Goal: Task Accomplishment & Management: Manage account settings

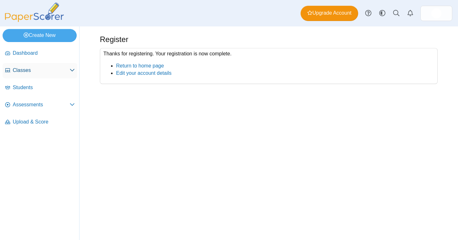
click at [51, 68] on span "Classes" at bounding box center [41, 70] width 57 height 7
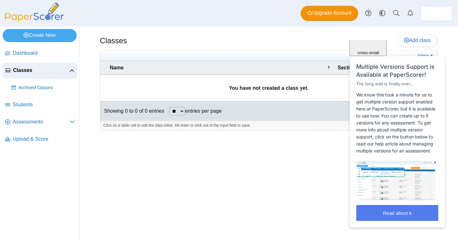
click at [424, 40] on html "Close cross-small Multiple Versions Support is Available at PaperScorer! The lo…" at bounding box center [397, 40] width 102 height 0
click at [424, 39] on span "Add class" at bounding box center [417, 39] width 27 height 5
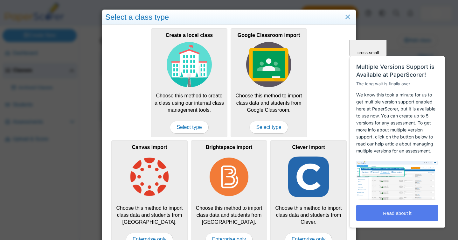
drag, startPoint x: 770, startPoint y: 79, endPoint x: 441, endPoint y: 65, distance: 329.8
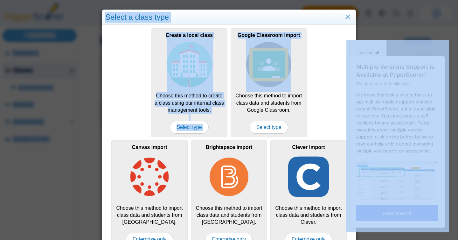
drag, startPoint x: 453, startPoint y: 65, endPoint x: 404, endPoint y: -46, distance: 121.9
click at [404, 0] on html "Dashboard Classes Archived classes Students" at bounding box center [229, 120] width 458 height 240
click at [151, 184] on img at bounding box center [149, 176] width 45 height 45
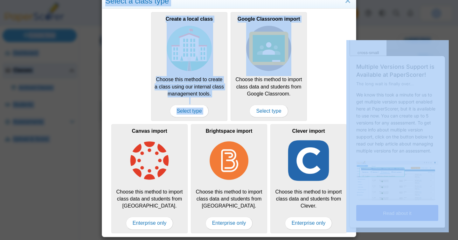
click at [147, 97] on div "Create a local class Choose this method to create a class using our internal cl…" at bounding box center [228, 66] width 247 height 112
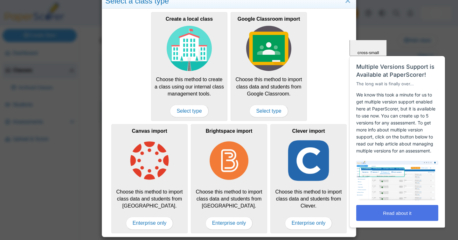
click at [382, 213] on button "Read about it" at bounding box center [397, 213] width 82 height 16
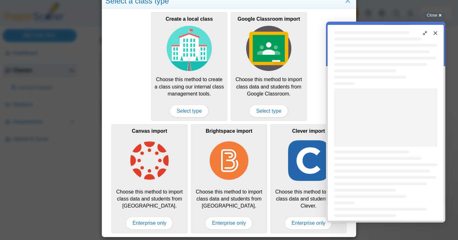
scroll to position [0, 0]
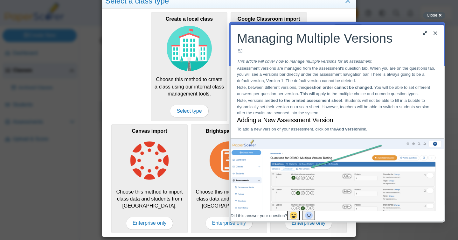
click at [438, 33] on button "Close" at bounding box center [435, 33] width 10 height 10
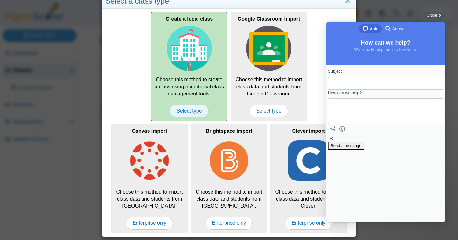
click at [197, 112] on span "Select type" at bounding box center [189, 111] width 38 height 13
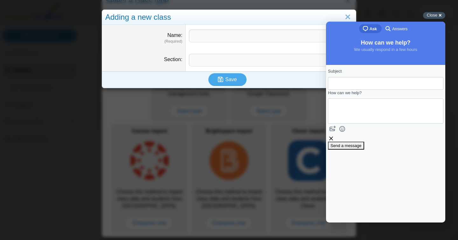
click at [440, 15] on div "Close cross-small" at bounding box center [434, 15] width 22 height 7
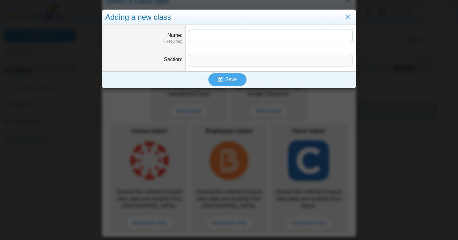
click at [265, 37] on input "Name" at bounding box center [271, 36] width 164 height 13
click at [230, 65] on input "Section" at bounding box center [271, 60] width 164 height 13
click at [192, 36] on input "********" at bounding box center [271, 36] width 164 height 13
click at [217, 35] on input "********" at bounding box center [271, 36] width 164 height 13
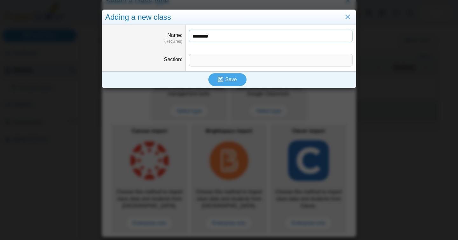
click at [217, 35] on input "********" at bounding box center [271, 36] width 164 height 13
type input "*******"
click at [217, 55] on input "Section" at bounding box center [271, 60] width 164 height 13
type input "********"
click at [229, 76] on button "Save" at bounding box center [227, 79] width 38 height 13
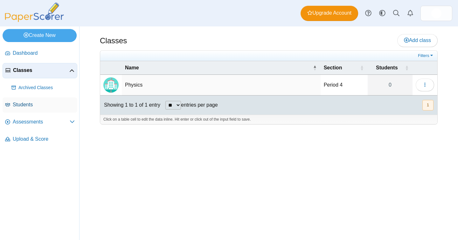
click at [32, 108] on link "Students" at bounding box center [40, 104] width 75 height 15
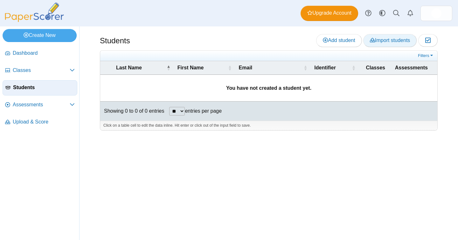
click at [385, 37] on link "Import students" at bounding box center [389, 40] width 53 height 13
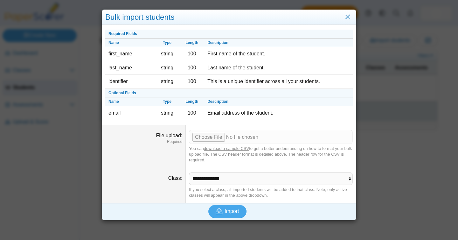
click at [247, 150] on link "download a sample CSV" at bounding box center [226, 148] width 45 height 5
click at [73, 92] on div "Bulk import students Required Fields Name Type Length Description first_name st…" at bounding box center [229, 120] width 458 height 240
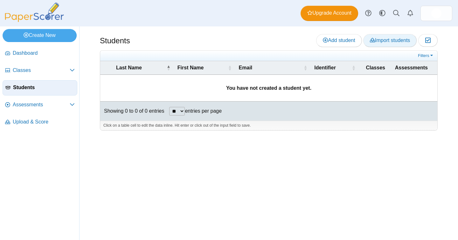
click at [393, 39] on span "Import students" at bounding box center [390, 39] width 40 height 5
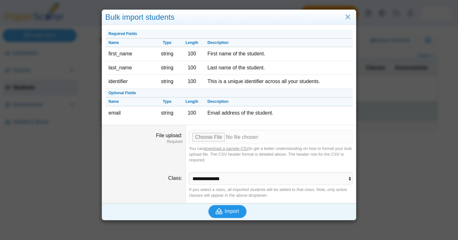
click at [233, 210] on span "Import" at bounding box center [231, 210] width 14 height 5
click at [217, 134] on input "File upload" at bounding box center [271, 137] width 164 height 14
type input "**********"
click at [252, 179] on select "**********" at bounding box center [271, 178] width 164 height 12
select select "**********"
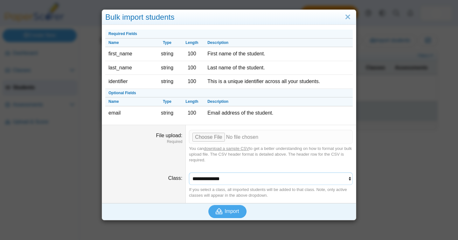
click at [189, 172] on select "**********" at bounding box center [271, 178] width 164 height 12
click at [236, 210] on span "Import" at bounding box center [231, 210] width 14 height 5
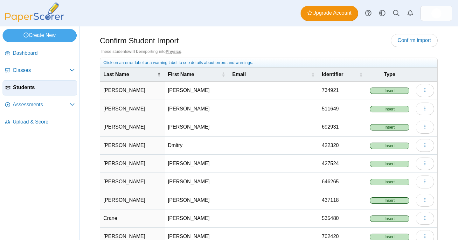
click at [393, 87] on td "Insert" at bounding box center [389, 90] width 46 height 18
click at [394, 91] on span "Insert" at bounding box center [389, 90] width 39 height 6
click at [401, 90] on span "Insert" at bounding box center [389, 90] width 39 height 6
click at [418, 91] on button "button" at bounding box center [424, 90] width 18 height 13
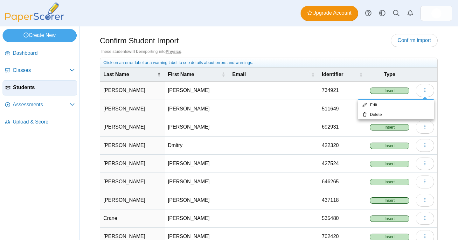
click at [344, 42] on div "Confirm Student Import Confirm import" at bounding box center [268, 41] width 337 height 14
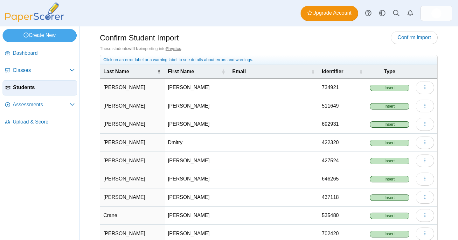
scroll to position [59, 0]
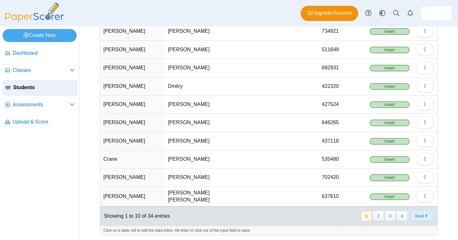
click at [430, 215] on button "Next" at bounding box center [422, 215] width 23 height 10
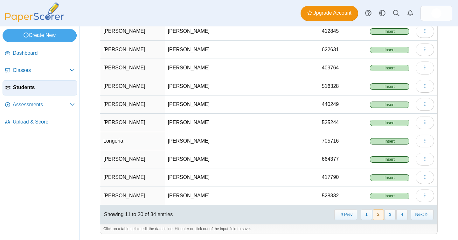
click at [430, 215] on button "Next" at bounding box center [422, 214] width 23 height 10
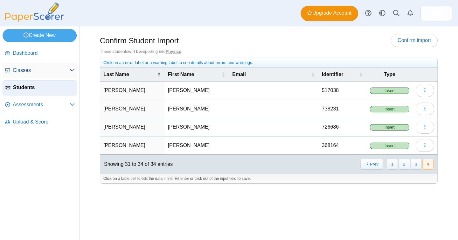
click at [53, 71] on span "Classes" at bounding box center [41, 70] width 57 height 7
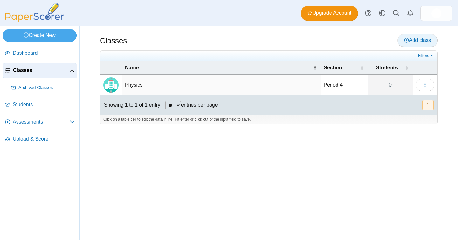
click at [410, 41] on span "Add class" at bounding box center [417, 39] width 27 height 5
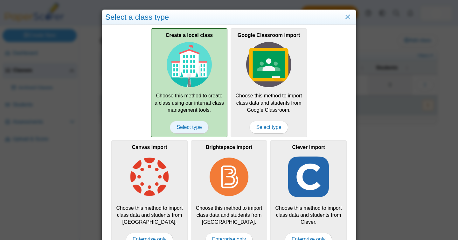
click at [195, 130] on span "Select type" at bounding box center [189, 127] width 38 height 13
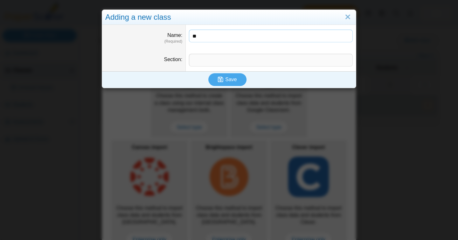
type input "*"
type input "*******"
click at [239, 60] on input "Section" at bounding box center [271, 60] width 164 height 13
type input "********"
click at [232, 76] on button "Save" at bounding box center [227, 79] width 38 height 13
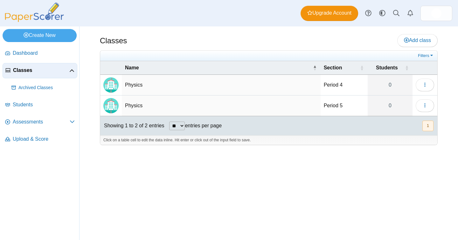
click at [136, 81] on td "Physics" at bounding box center [221, 85] width 199 height 21
click at [359, 185] on div "Classes Add class Filters 0" at bounding box center [268, 132] width 378 height 213
click at [41, 106] on span "Students" at bounding box center [44, 104] width 62 height 7
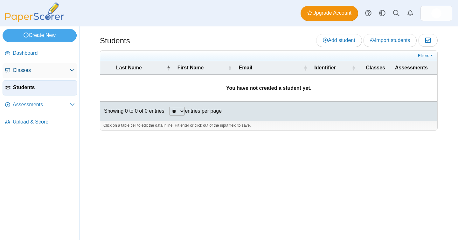
click at [32, 68] on span "Classes" at bounding box center [41, 70] width 57 height 7
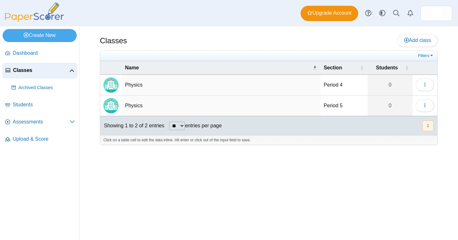
click at [137, 83] on td "Physics" at bounding box center [221, 85] width 199 height 21
click at [31, 106] on span "Students" at bounding box center [44, 104] width 62 height 7
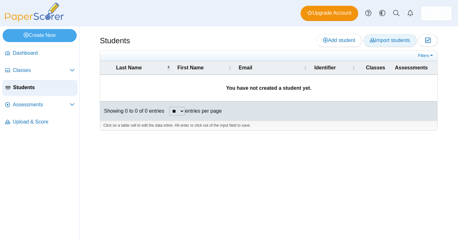
click at [391, 38] on span "Import students" at bounding box center [390, 39] width 40 height 5
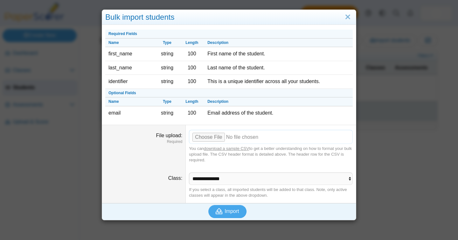
click at [221, 140] on input "File upload" at bounding box center [271, 137] width 164 height 14
type input "**********"
click at [245, 180] on select "**********" at bounding box center [271, 178] width 164 height 12
select select "**********"
click at [189, 172] on select "**********" at bounding box center [271, 178] width 164 height 12
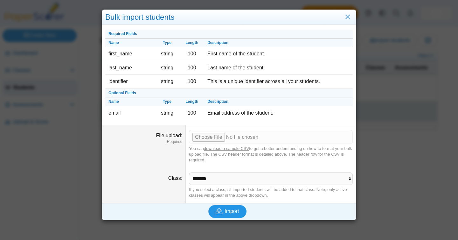
click at [235, 209] on span "Import" at bounding box center [231, 210] width 14 height 5
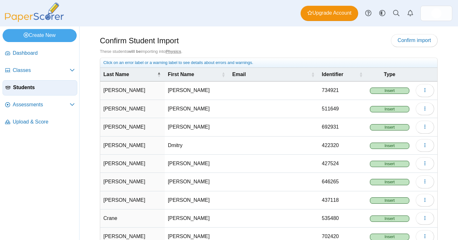
scroll to position [59, 0]
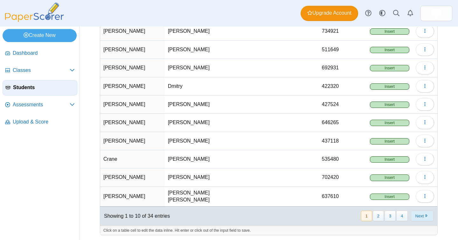
click at [413, 218] on button "Next" at bounding box center [422, 215] width 23 height 10
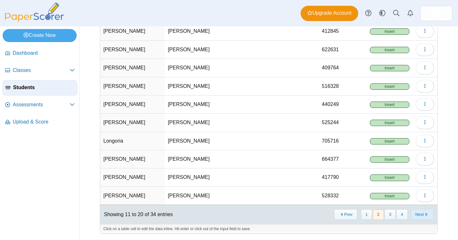
click at [423, 218] on button "Next" at bounding box center [422, 214] width 23 height 10
click at [422, 213] on button "Next" at bounding box center [422, 214] width 23 height 10
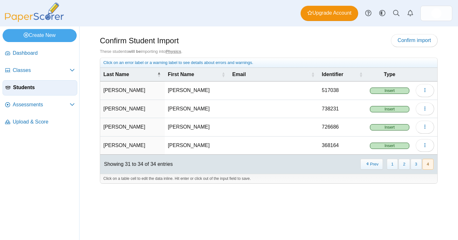
scroll to position [0, 0]
click at [422, 213] on div "Confirm Student Import Confirm import These students will be importing into Phy…" at bounding box center [268, 132] width 378 height 213
click at [418, 46] on link "Confirm import" at bounding box center [414, 40] width 47 height 13
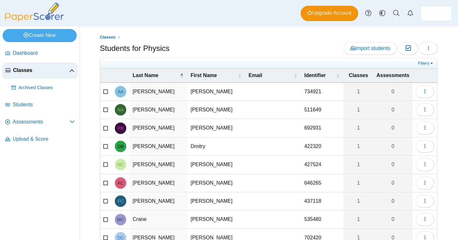
click at [50, 68] on span "Classes" at bounding box center [41, 70] width 56 height 7
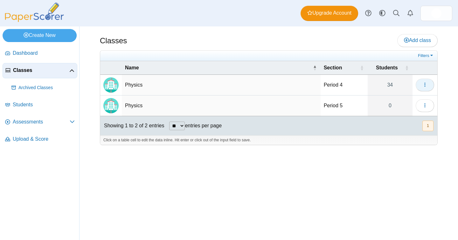
click at [423, 83] on icon "button" at bounding box center [424, 84] width 5 height 5
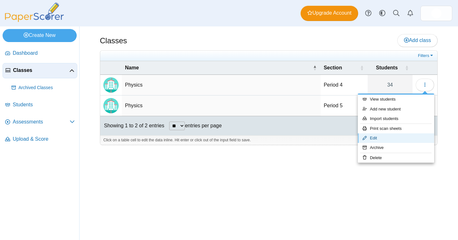
click at [397, 135] on link "Edit" at bounding box center [395, 138] width 76 height 10
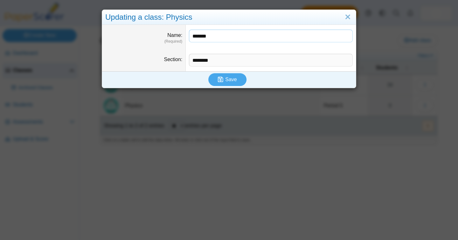
click at [242, 38] on input "*******" at bounding box center [271, 36] width 164 height 13
type input "**********"
drag, startPoint x: 231, startPoint y: 65, endPoint x: 173, endPoint y: 59, distance: 58.2
click at [173, 59] on dl "Section ********" at bounding box center [229, 60] width 254 height 22
click at [228, 79] on span "Save" at bounding box center [230, 79] width 11 height 5
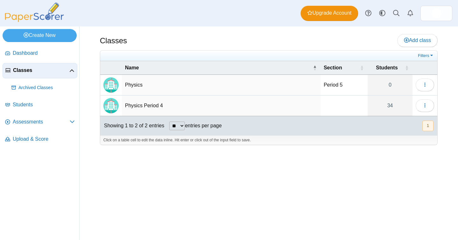
click at [133, 83] on td "Physics" at bounding box center [221, 85] width 199 height 21
type input "**********"
click at [426, 80] on button "button" at bounding box center [424, 84] width 18 height 13
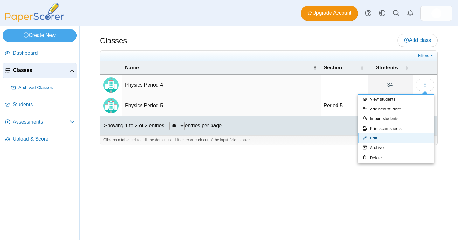
click at [410, 138] on link "Edit" at bounding box center [395, 138] width 76 height 10
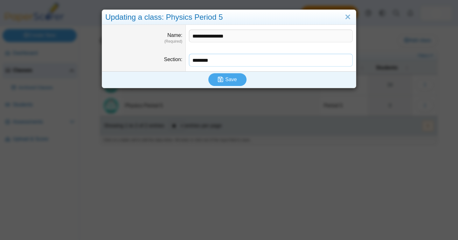
drag, startPoint x: 266, startPoint y: 58, endPoint x: 169, endPoint y: 38, distance: 99.3
click at [169, 38] on div "**********" at bounding box center [229, 48] width 254 height 46
click at [228, 81] on span "Save" at bounding box center [230, 79] width 11 height 5
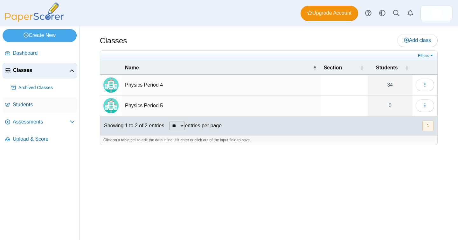
click at [24, 105] on span "Students" at bounding box center [44, 104] width 62 height 7
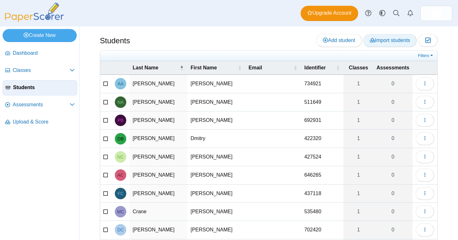
click at [388, 41] on span "Import students" at bounding box center [390, 39] width 40 height 5
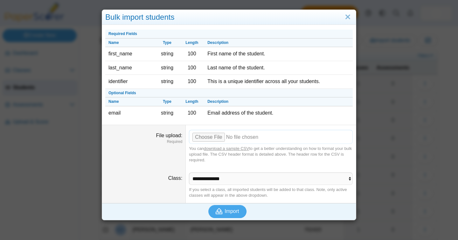
click at [208, 139] on input "File upload" at bounding box center [271, 137] width 164 height 14
type input "**********"
click at [256, 174] on select "**********" at bounding box center [271, 178] width 164 height 12
select select "**********"
click at [189, 172] on select "**********" at bounding box center [271, 178] width 164 height 12
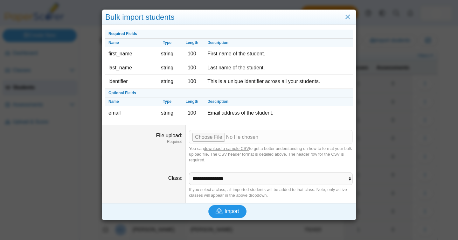
click at [234, 214] on button "Import" at bounding box center [227, 211] width 38 height 13
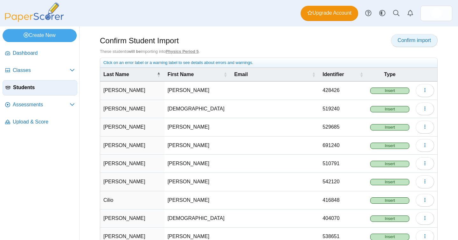
click at [420, 39] on span "Confirm import" at bounding box center [413, 39] width 33 height 5
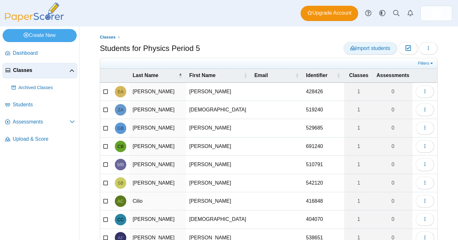
click at [377, 45] on span "Import students" at bounding box center [370, 47] width 40 height 5
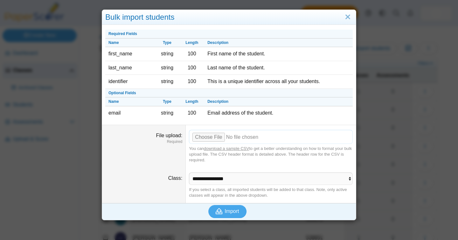
click at [213, 139] on input "File upload" at bounding box center [271, 137] width 164 height 14
type input "**********"
click at [255, 178] on select "**********" at bounding box center [271, 178] width 164 height 12
click at [349, 18] on link "Close" at bounding box center [348, 17] width 10 height 11
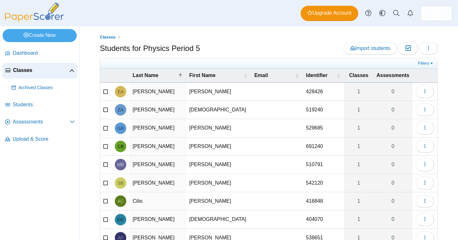
click at [31, 71] on span "Classes" at bounding box center [41, 70] width 56 height 7
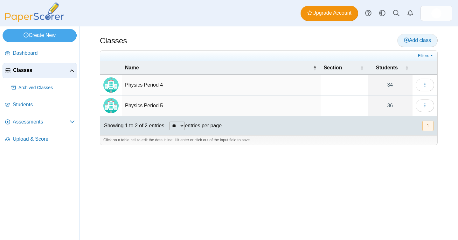
click at [417, 39] on span "Add class" at bounding box center [417, 39] width 27 height 5
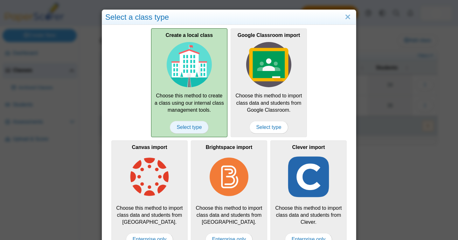
click at [188, 127] on span "Select type" at bounding box center [189, 127] width 38 height 13
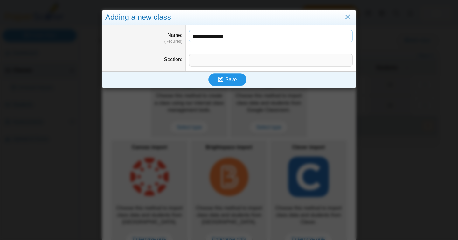
type input "**********"
click at [235, 83] on button "Save" at bounding box center [227, 79] width 38 height 13
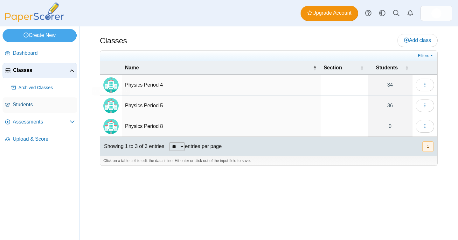
click at [35, 104] on span "Students" at bounding box center [44, 104] width 62 height 7
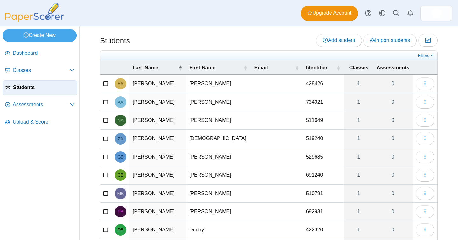
click at [387, 33] on div "Students Add student Import students Moderation 0" at bounding box center [268, 132] width 378 height 213
click at [386, 37] on span "Import students" at bounding box center [390, 39] width 40 height 5
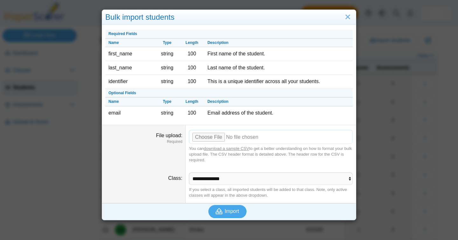
click at [212, 138] on input "File upload" at bounding box center [271, 137] width 164 height 14
type input "**********"
click at [240, 179] on select "**********" at bounding box center [271, 178] width 164 height 12
select select "**********"
click at [189, 172] on select "**********" at bounding box center [271, 178] width 164 height 12
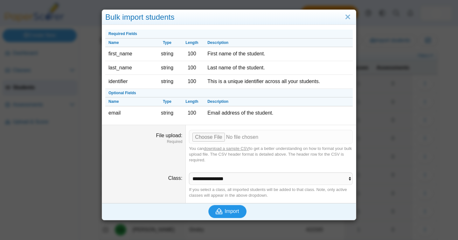
click at [236, 212] on span "Import" at bounding box center [231, 210] width 14 height 5
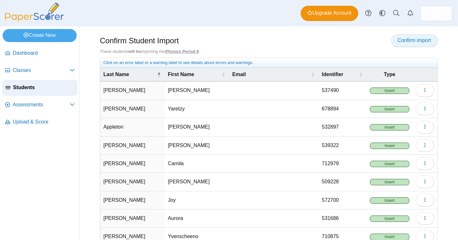
click at [421, 40] on span "Confirm import" at bounding box center [413, 39] width 33 height 5
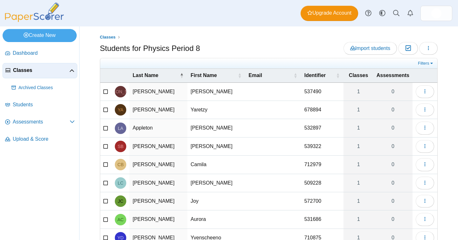
click at [104, 146] on icon at bounding box center [105, 145] width 5 height 4
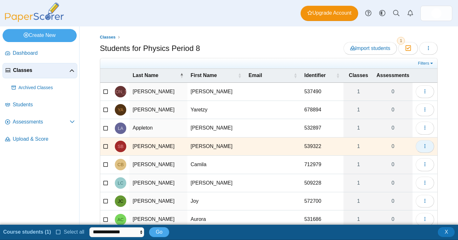
click at [426, 144] on icon "button" at bounding box center [424, 145] width 5 height 5
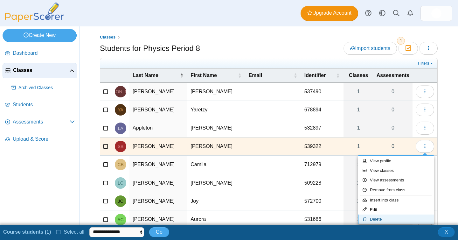
click at [405, 220] on link "Delete" at bounding box center [395, 219] width 76 height 10
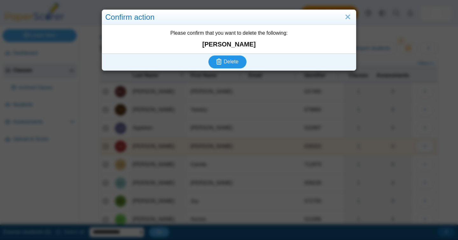
click at [230, 60] on span "Delete" at bounding box center [230, 61] width 15 height 5
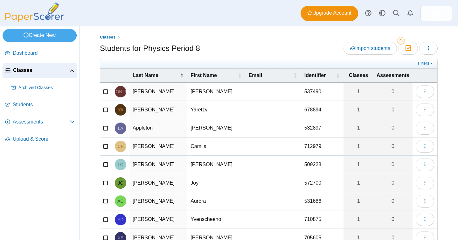
scroll to position [60, 0]
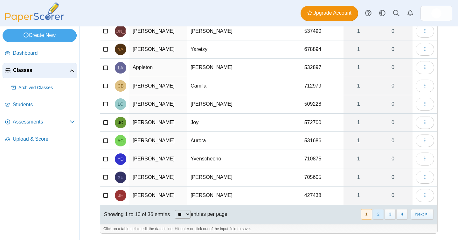
click at [378, 216] on button "2" at bounding box center [377, 214] width 11 height 10
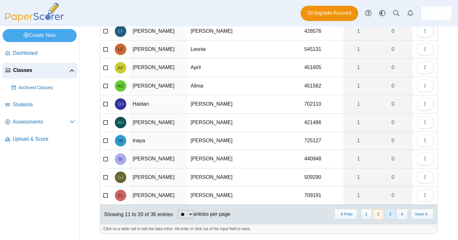
click at [386, 213] on button "3" at bounding box center [389, 214] width 11 height 10
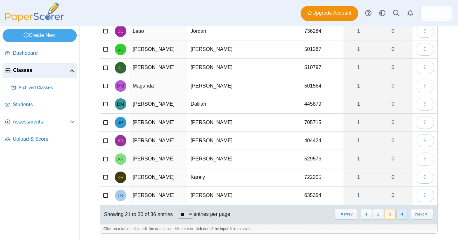
click at [400, 214] on button "4" at bounding box center [401, 214] width 11 height 10
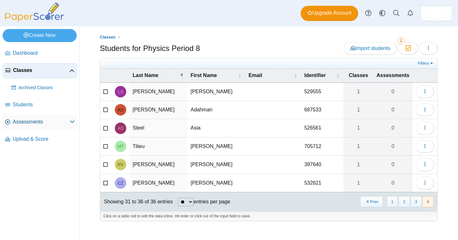
click at [44, 125] on span "Assessments" at bounding box center [41, 121] width 57 height 7
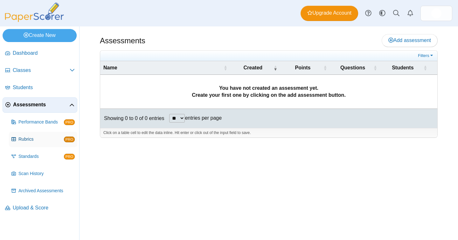
click at [41, 134] on link "Rubrics PRO" at bounding box center [43, 139] width 68 height 15
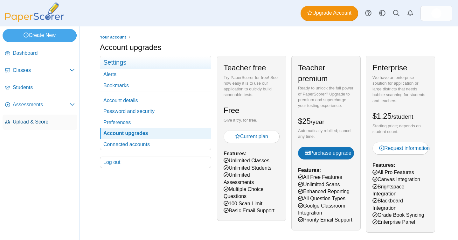
click at [45, 123] on span "Upload & Score" at bounding box center [44, 121] width 62 height 7
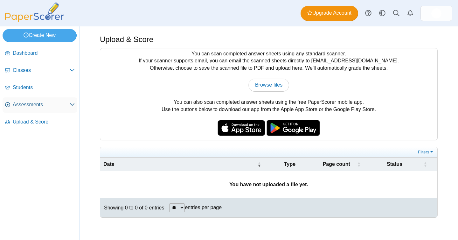
click at [32, 102] on span "Assessments" at bounding box center [41, 104] width 57 height 7
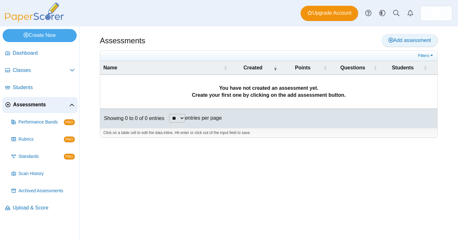
click at [403, 37] on span "Add assessment" at bounding box center [409, 39] width 43 height 5
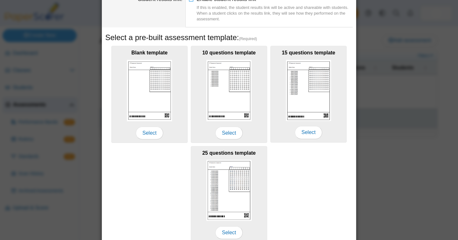
scroll to position [111, 0]
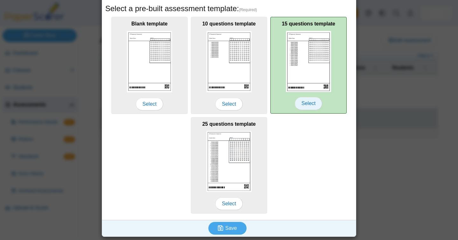
type input "**********"
click at [317, 102] on span "Select" at bounding box center [308, 103] width 27 height 13
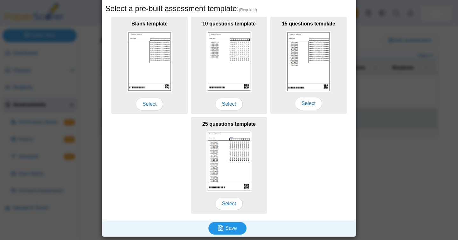
click at [230, 228] on span "Save" at bounding box center [230, 227] width 11 height 5
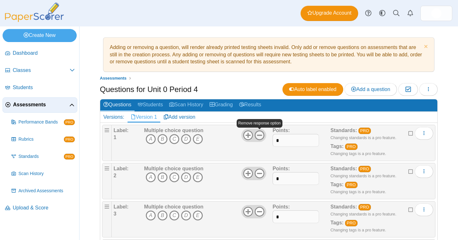
click at [260, 136] on icon at bounding box center [259, 135] width 10 height 10
click at [256, 174] on icon at bounding box center [259, 173] width 10 height 10
click at [259, 213] on icon at bounding box center [259, 211] width 10 height 10
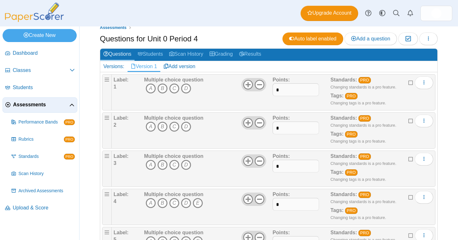
scroll to position [83, 0]
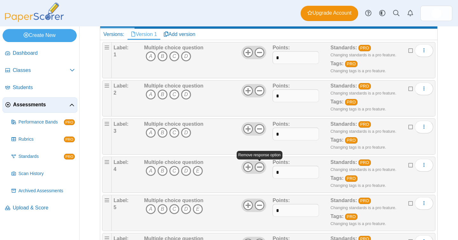
click at [259, 169] on icon at bounding box center [259, 167] width 10 height 10
click at [260, 205] on use at bounding box center [260, 205] width 10 height 10
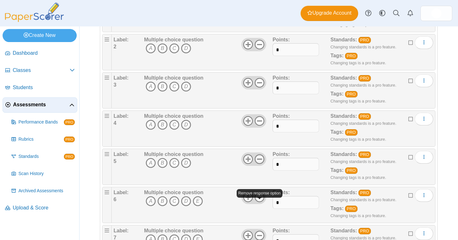
scroll to position [148, 0]
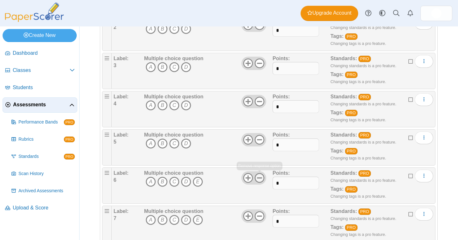
click at [260, 176] on icon at bounding box center [259, 178] width 10 height 10
click at [262, 216] on icon at bounding box center [259, 216] width 10 height 10
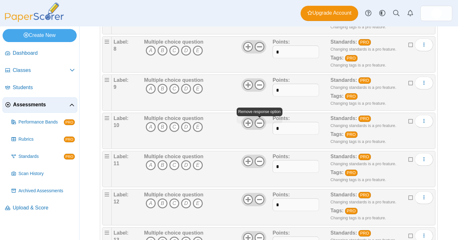
scroll to position [356, 0]
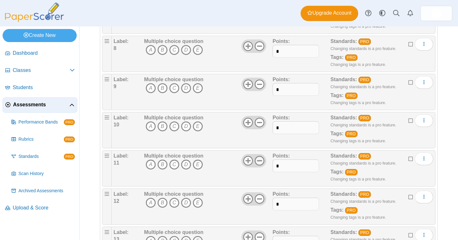
click at [259, 160] on icon at bounding box center [259, 160] width 10 height 10
click at [259, 197] on icon at bounding box center [259, 199] width 10 height 10
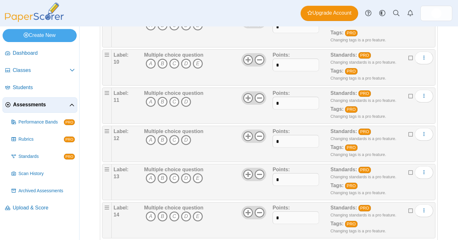
scroll to position [429, 0]
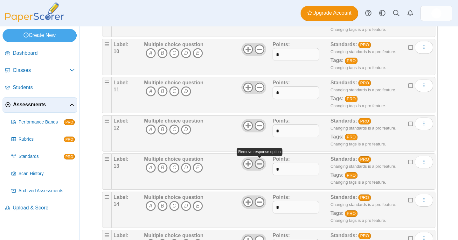
click at [261, 163] on use at bounding box center [260, 164] width 10 height 10
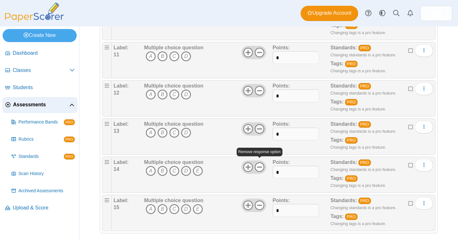
scroll to position [470, 0]
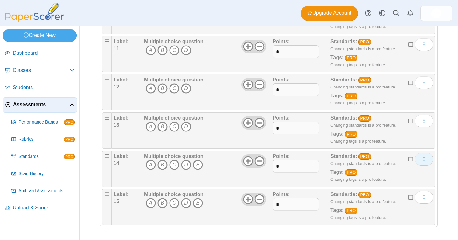
click at [425, 160] on icon "More options" at bounding box center [423, 158] width 5 height 5
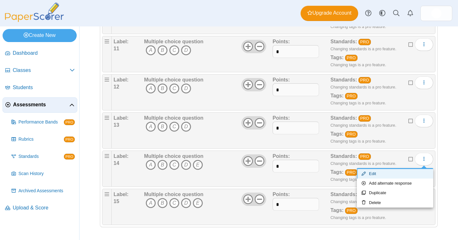
click at [388, 173] on link "Edit" at bounding box center [395, 174] width 76 height 10
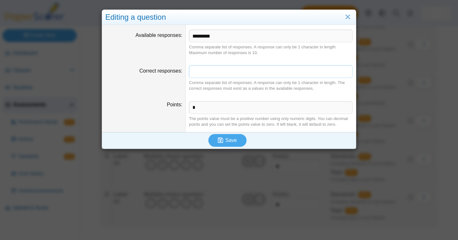
click at [245, 72] on input "Correct responses" at bounding box center [271, 71] width 164 height 13
click at [226, 74] on input "Correct responses" at bounding box center [271, 71] width 164 height 13
click at [350, 16] on link "Close" at bounding box center [348, 17] width 10 height 11
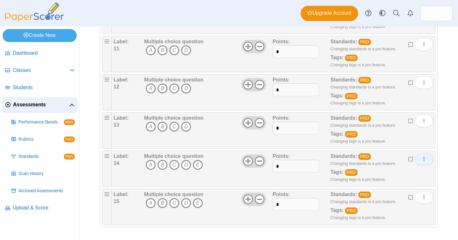
click at [424, 158] on use "More options" at bounding box center [423, 159] width 1 height 4
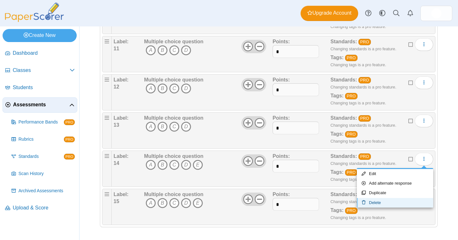
click at [402, 200] on link "Delete" at bounding box center [395, 203] width 76 height 10
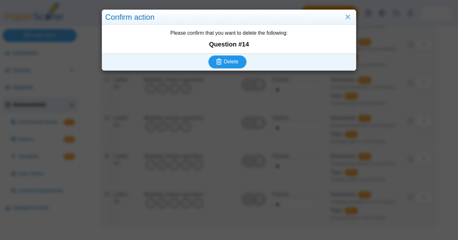
click at [232, 61] on span "Delete" at bounding box center [230, 61] width 15 height 5
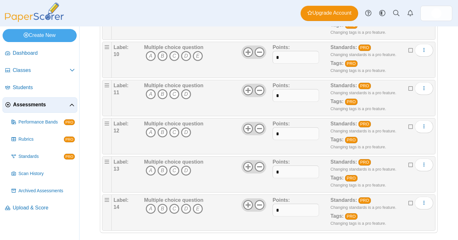
scroll to position [432, 0]
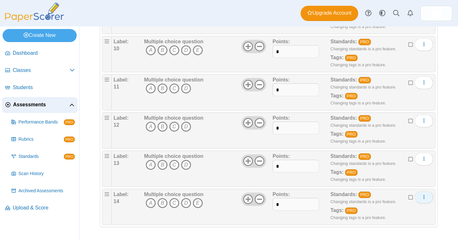
click at [420, 194] on button "More options" at bounding box center [423, 197] width 18 height 13
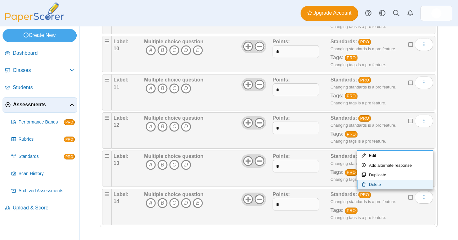
click at [397, 183] on link "Delete" at bounding box center [395, 185] width 76 height 10
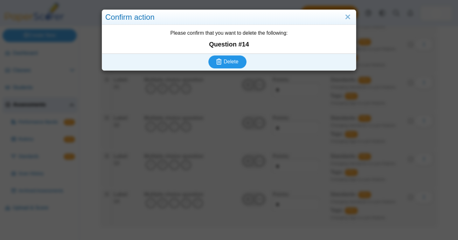
click at [235, 63] on span "Delete" at bounding box center [230, 61] width 15 height 5
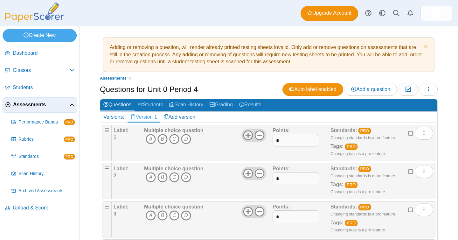
click at [250, 134] on icon at bounding box center [248, 135] width 10 height 10
click at [248, 174] on icon at bounding box center [248, 173] width 10 height 10
click at [248, 212] on icon at bounding box center [248, 211] width 10 height 10
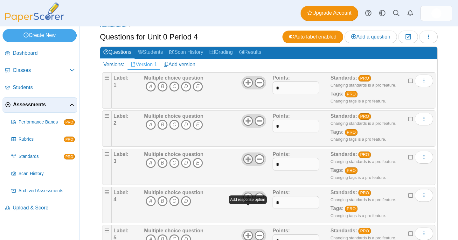
scroll to position [58, 0]
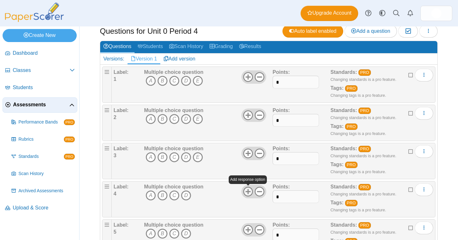
click at [247, 192] on icon at bounding box center [248, 191] width 10 height 10
click at [188, 79] on icon "D" at bounding box center [186, 81] width 10 height 10
click at [201, 122] on icon "E" at bounding box center [198, 119] width 10 height 10
click at [152, 157] on icon "A" at bounding box center [151, 157] width 10 height 10
click at [164, 195] on icon "B" at bounding box center [162, 195] width 10 height 10
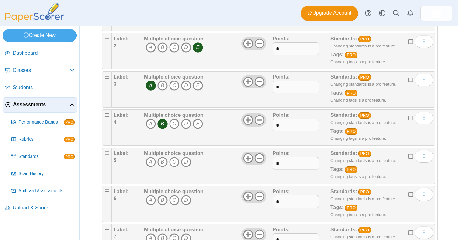
scroll to position [132, 0]
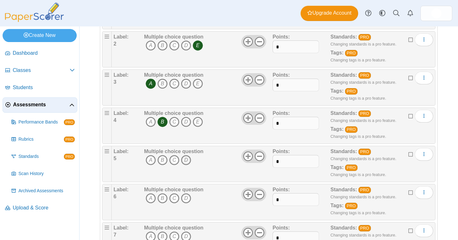
click at [185, 159] on icon "D" at bounding box center [186, 160] width 10 height 10
click at [148, 200] on icon "A" at bounding box center [151, 198] width 10 height 10
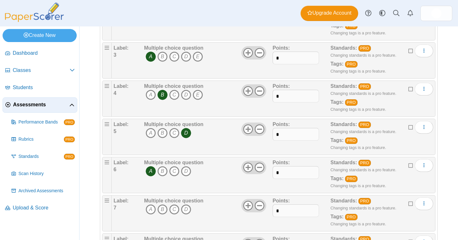
scroll to position [162, 0]
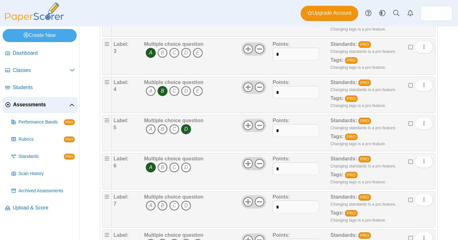
click at [153, 200] on icon "A" at bounding box center [151, 205] width 10 height 10
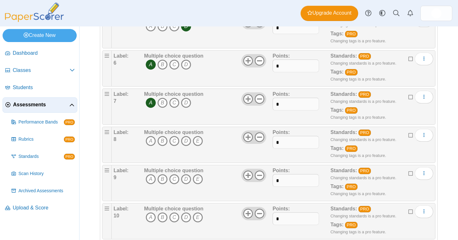
scroll to position [268, 0]
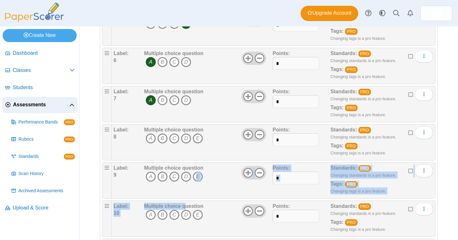
drag, startPoint x: 186, startPoint y: 204, endPoint x: 228, endPoint y: 193, distance: 43.6
click at [228, 193] on ol "Label: 1 Multiple choice question A B C" at bounding box center [268, 104] width 333 height 494
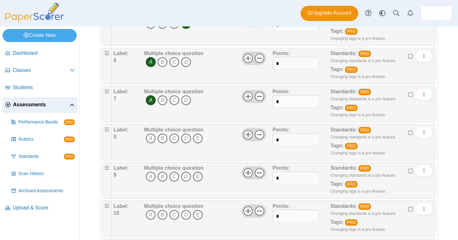
click at [429, 144] on div "Edit Add alternate response Duplicate Delete" at bounding box center [425, 142] width 16 height 32
click at [426, 127] on button "More options" at bounding box center [423, 132] width 18 height 13
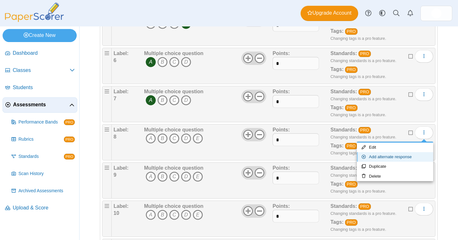
click at [411, 155] on link "Add alternate response" at bounding box center [395, 157] width 76 height 10
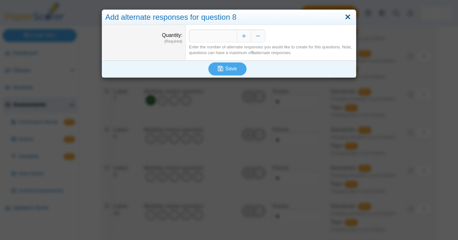
click at [347, 16] on link "Close" at bounding box center [348, 17] width 10 height 11
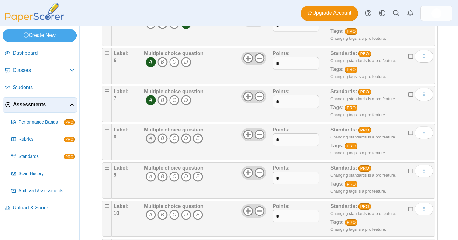
click at [152, 139] on icon "A" at bounding box center [151, 138] width 10 height 10
click at [160, 139] on icon "B" at bounding box center [162, 138] width 10 height 10
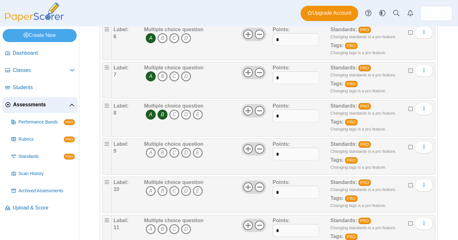
scroll to position [292, 0]
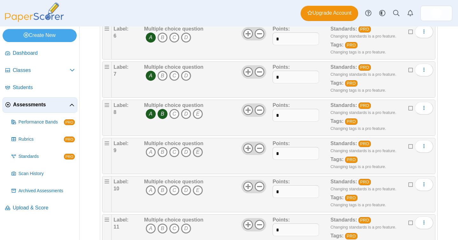
click at [200, 150] on icon "E" at bounding box center [198, 152] width 10 height 10
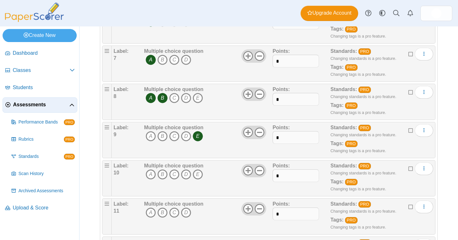
scroll to position [312, 0]
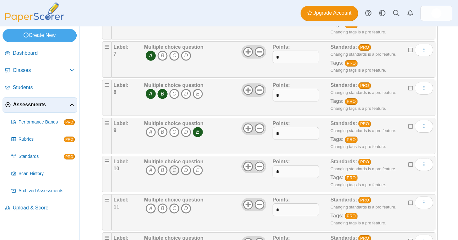
click at [173, 171] on icon "C" at bounding box center [174, 170] width 10 height 10
click at [185, 169] on icon "D" at bounding box center [186, 170] width 10 height 10
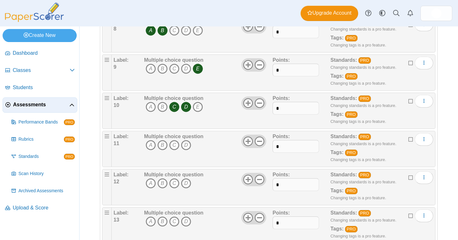
scroll to position [394, 0]
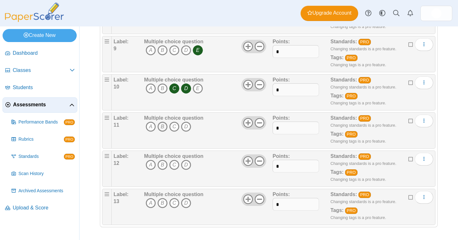
click at [164, 128] on icon "B" at bounding box center [162, 126] width 10 height 10
click at [174, 166] on icon "C" at bounding box center [174, 165] width 10 height 10
click at [172, 204] on icon "C" at bounding box center [174, 203] width 10 height 10
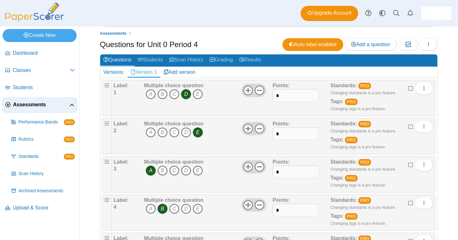
scroll to position [0, 0]
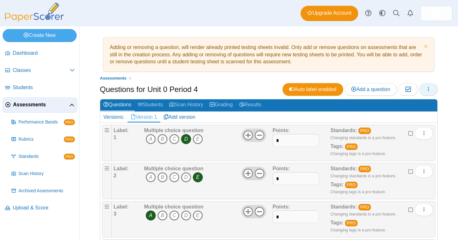
click at [429, 88] on icon "button" at bounding box center [427, 88] width 5 height 5
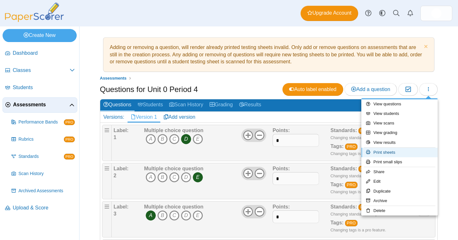
click at [401, 155] on link "Print sheets" at bounding box center [399, 152] width 76 height 10
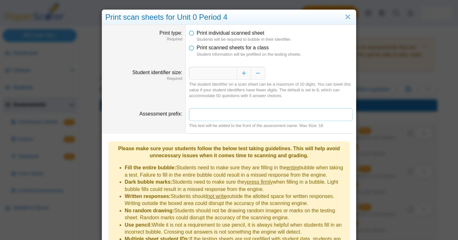
click at [263, 113] on input "Assessment prefix" at bounding box center [271, 114] width 164 height 13
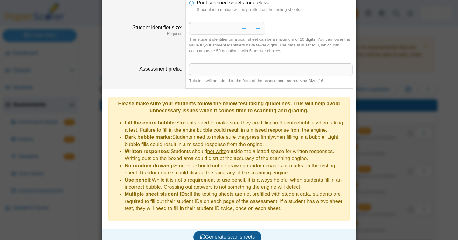
click at [241, 234] on span "Generate scan sheets" at bounding box center [227, 236] width 55 height 5
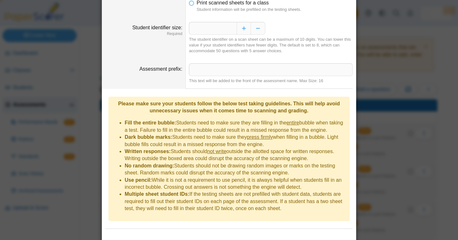
scroll to position [76, 0]
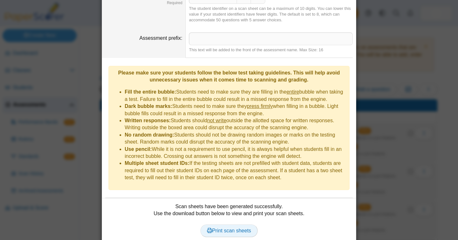
click at [235, 228] on span "Print scan sheets" at bounding box center [229, 230] width 44 height 5
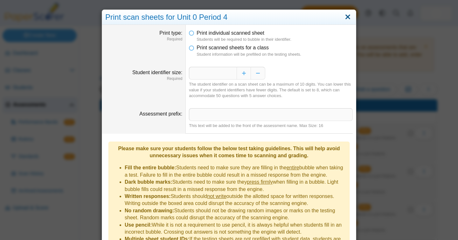
click at [345, 15] on link "Close" at bounding box center [348, 17] width 10 height 11
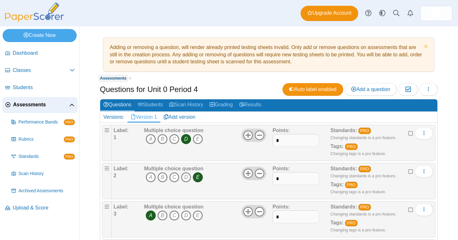
click at [117, 76] on span "Assessments" at bounding box center [113, 78] width 27 height 5
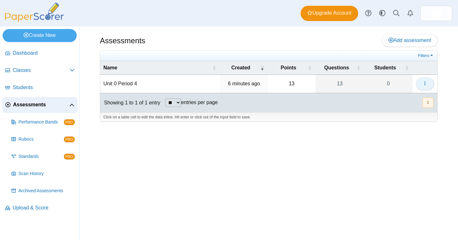
click at [425, 82] on icon "button" at bounding box center [424, 83] width 5 height 5
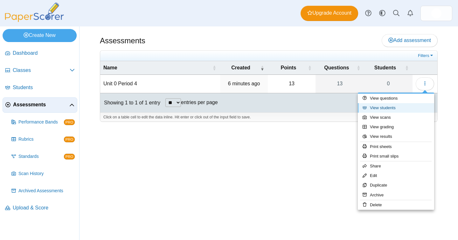
click at [409, 111] on link "View students" at bounding box center [395, 108] width 76 height 10
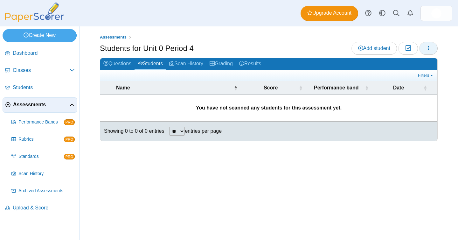
click at [427, 49] on icon "button" at bounding box center [427, 47] width 5 height 5
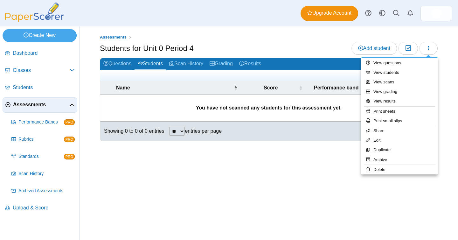
click at [291, 174] on div "Assessments Students for Unit 0 Period 4 Add student Moderation 0" at bounding box center [268, 132] width 378 height 213
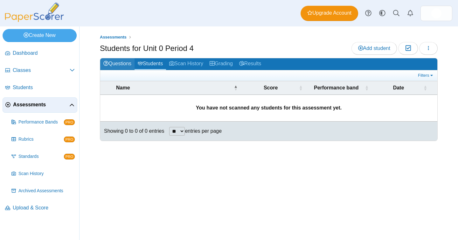
click at [124, 64] on link "Questions" at bounding box center [117, 64] width 34 height 12
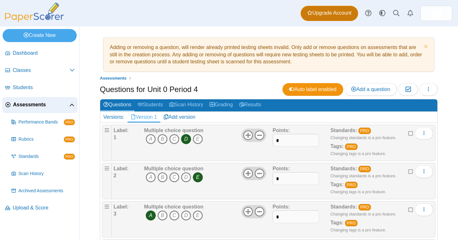
click at [340, 15] on span "Upgrade Account" at bounding box center [329, 13] width 44 height 7
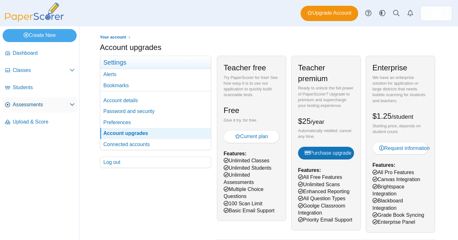
click at [30, 105] on span "Assessments" at bounding box center [41, 104] width 57 height 7
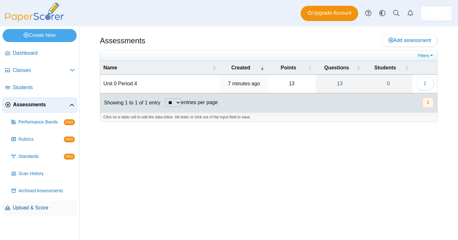
click at [35, 207] on span "Upload & Score" at bounding box center [44, 207] width 62 height 7
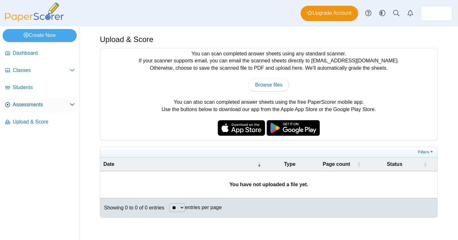
click at [34, 108] on span "Assessments" at bounding box center [41, 104] width 57 height 7
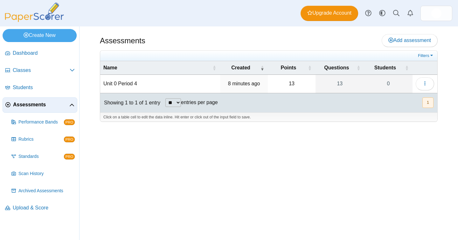
click at [126, 84] on td "Unit 0 Period 4" at bounding box center [160, 84] width 120 height 18
click at [422, 83] on icon "button" at bounding box center [424, 83] width 5 height 5
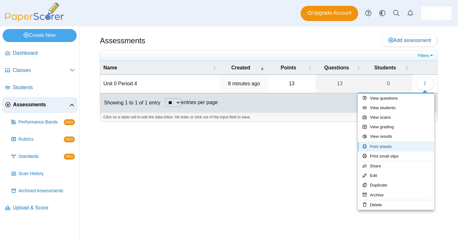
click at [406, 148] on link "Print sheets" at bounding box center [395, 147] width 76 height 10
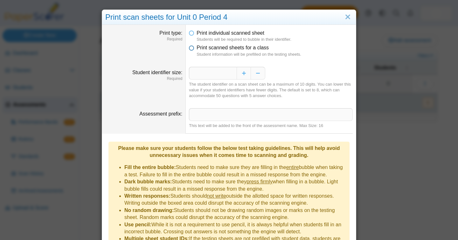
click at [245, 50] on span "Print scanned sheets for a class" at bounding box center [232, 47] width 72 height 5
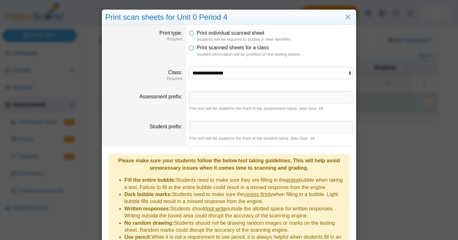
click at [247, 70] on select "**********" at bounding box center [271, 73] width 164 height 12
click at [189, 67] on select "**********" at bounding box center [271, 73] width 164 height 12
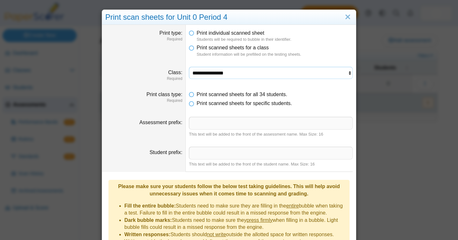
scroll to position [82, 0]
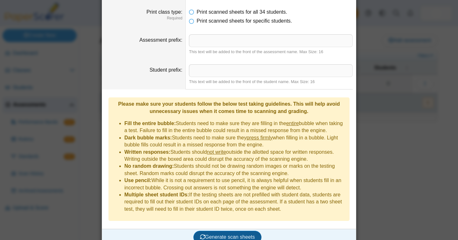
click at [226, 234] on span "Generate scan sheets" at bounding box center [227, 236] width 55 height 5
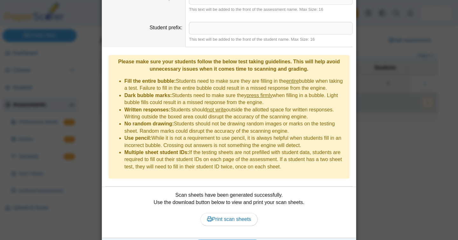
scroll to position [133, 0]
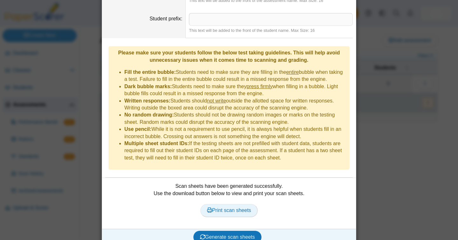
click at [243, 204] on link "Print scan sheets" at bounding box center [229, 210] width 58 height 13
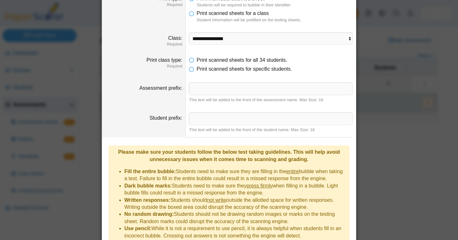
scroll to position [0, 0]
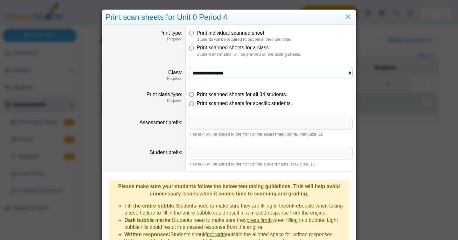
click at [287, 72] on select "**********" at bounding box center [271, 73] width 164 height 12
select select "**********"
click at [189, 67] on select "**********" at bounding box center [271, 73] width 164 height 12
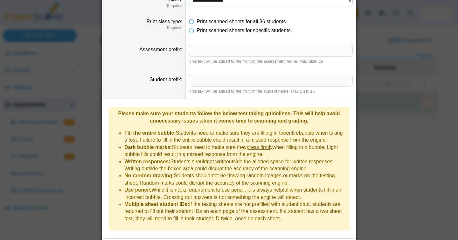
scroll to position [133, 0]
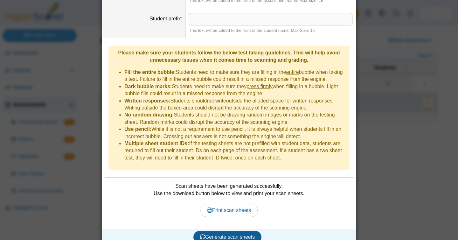
click at [243, 234] on span "Generate scan sheets" at bounding box center [227, 236] width 55 height 5
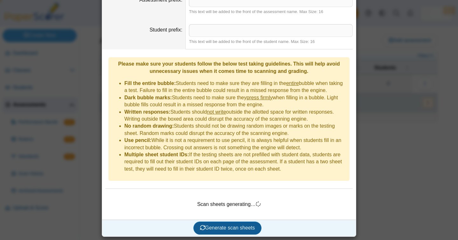
scroll to position [113, 0]
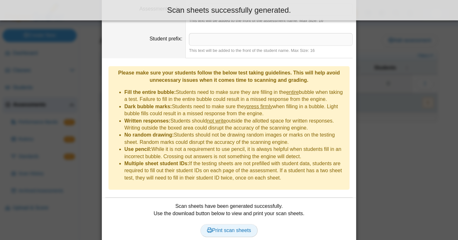
click at [240, 226] on link "Print scan sheets" at bounding box center [229, 230] width 58 height 13
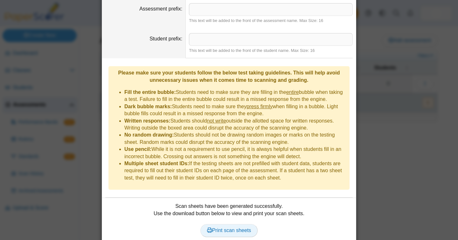
scroll to position [0, 0]
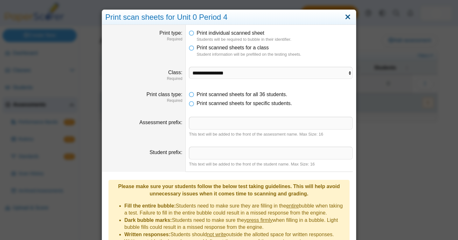
click at [348, 18] on link "Close" at bounding box center [348, 17] width 10 height 11
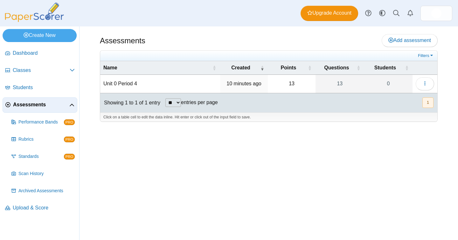
click at [121, 85] on td "Unit 0 Period 4" at bounding box center [160, 84] width 120 height 18
click at [150, 85] on input "**********" at bounding box center [159, 83] width 113 height 13
type input "**********"
click at [392, 140] on div "Assessments Add assessment 13 0" at bounding box center [268, 132] width 378 height 213
click at [49, 203] on link "Upload & Score" at bounding box center [40, 207] width 75 height 15
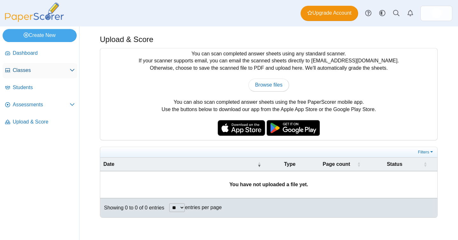
click at [26, 72] on span "Classes" at bounding box center [41, 70] width 57 height 7
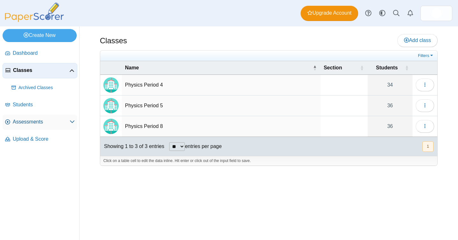
click at [37, 118] on span "Assessments" at bounding box center [41, 121] width 57 height 7
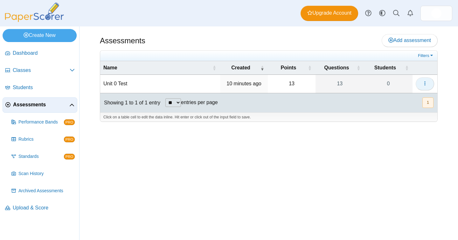
click at [425, 82] on icon "button" at bounding box center [424, 83] width 5 height 5
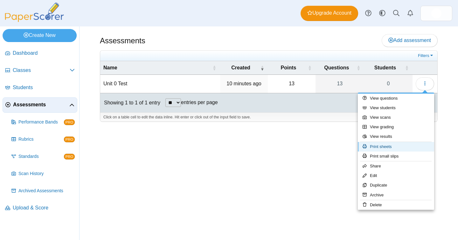
click at [395, 146] on link "Print sheets" at bounding box center [395, 147] width 76 height 10
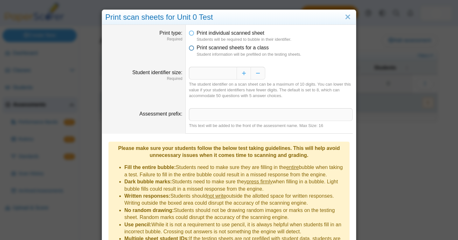
click at [239, 48] on span "Print scanned sheets for a class" at bounding box center [232, 47] width 72 height 5
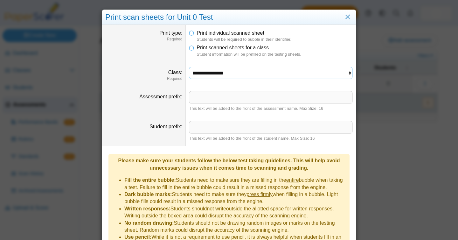
click at [222, 72] on select "**********" at bounding box center [271, 73] width 164 height 12
click at [189, 67] on select "**********" at bounding box center [271, 73] width 164 height 12
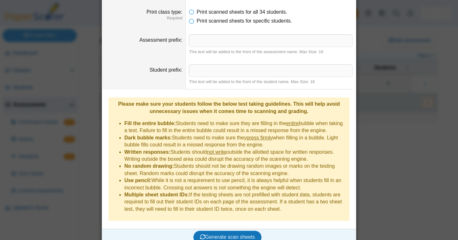
scroll to position [81, 0]
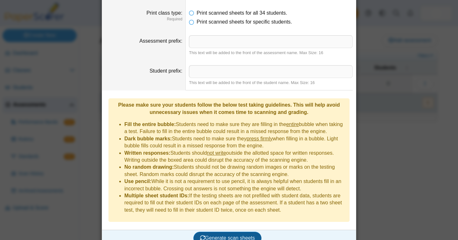
click at [235, 235] on span "Generate scan sheets" at bounding box center [227, 237] width 55 height 5
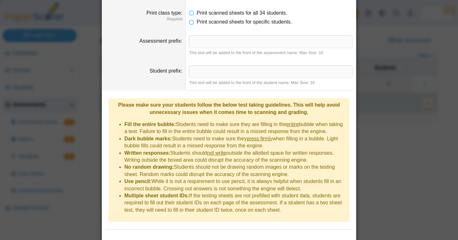
scroll to position [113, 0]
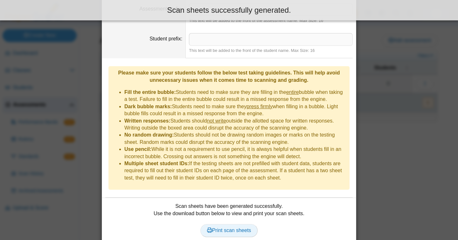
click at [235, 224] on link "Print scan sheets" at bounding box center [229, 230] width 58 height 13
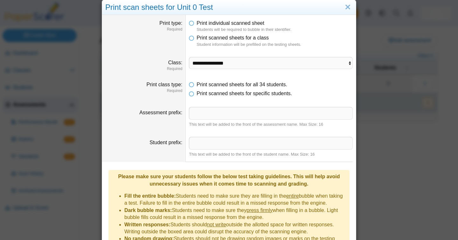
scroll to position [0, 0]
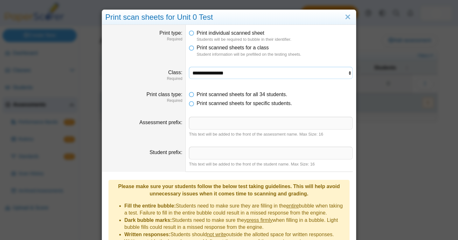
click at [241, 71] on select "**********" at bounding box center [271, 73] width 164 height 12
click at [189, 67] on select "**********" at bounding box center [271, 73] width 164 height 12
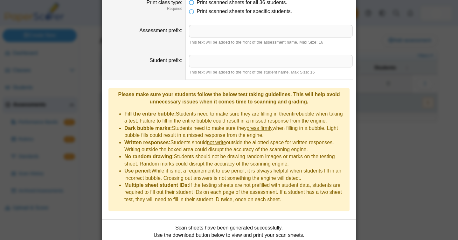
scroll to position [133, 0]
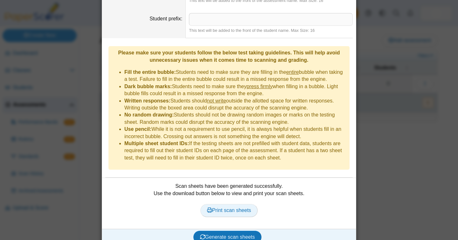
click at [229, 207] on span "Print scan sheets" at bounding box center [229, 209] width 44 height 5
click at [230, 234] on span "Generate scan sheets" at bounding box center [227, 236] width 55 height 5
click at [230, 204] on link "Print scan sheets" at bounding box center [229, 210] width 58 height 13
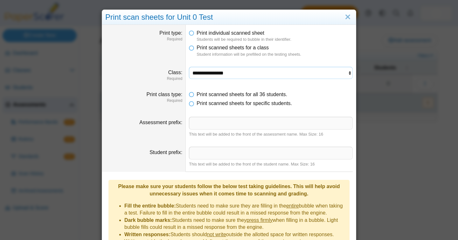
click at [244, 75] on select "**********" at bounding box center [271, 73] width 164 height 12
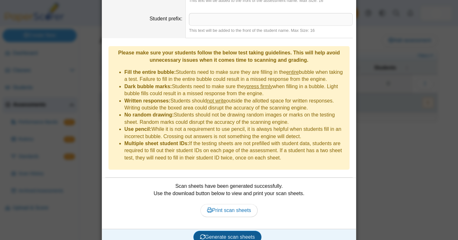
click at [232, 234] on span "Generate scan sheets" at bounding box center [227, 236] width 55 height 5
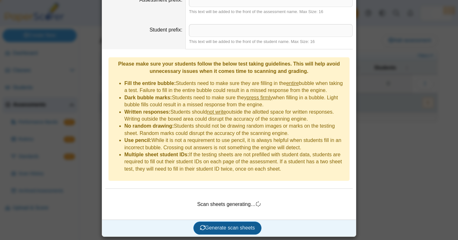
scroll to position [113, 0]
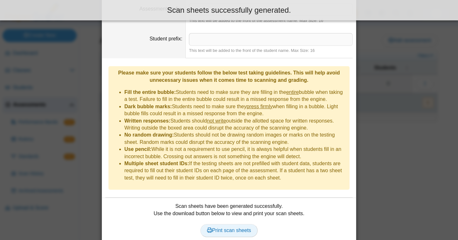
click at [237, 227] on span "Print scan sheets" at bounding box center [229, 229] width 44 height 5
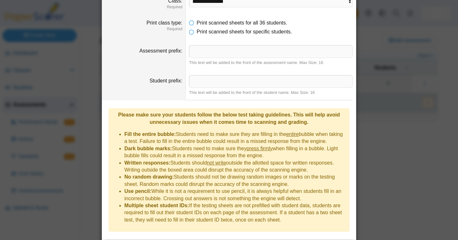
scroll to position [0, 0]
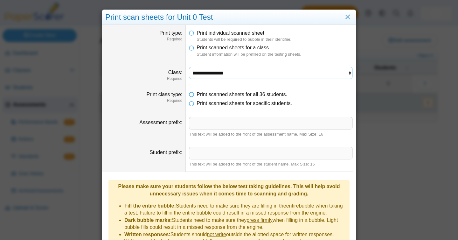
click at [263, 72] on select "**********" at bounding box center [271, 73] width 164 height 12
select select "**********"
click at [189, 67] on select "**********" at bounding box center [271, 73] width 164 height 12
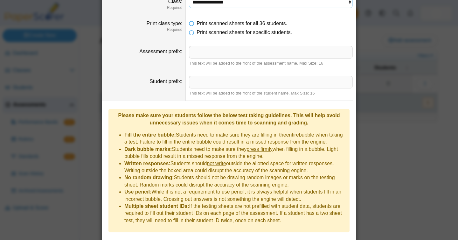
scroll to position [133, 0]
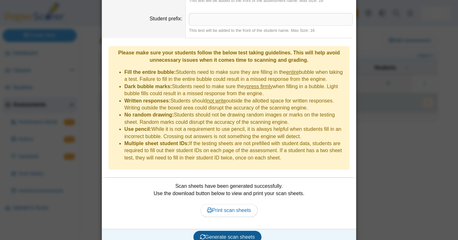
click at [243, 234] on span "Generate scan sheets" at bounding box center [227, 236] width 55 height 5
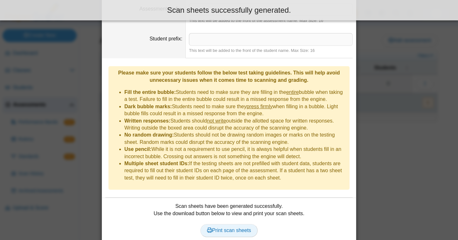
click at [243, 225] on link "Print scan sheets" at bounding box center [229, 230] width 58 height 13
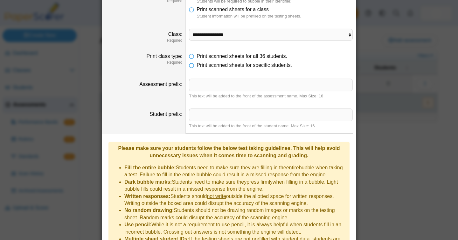
scroll to position [0, 0]
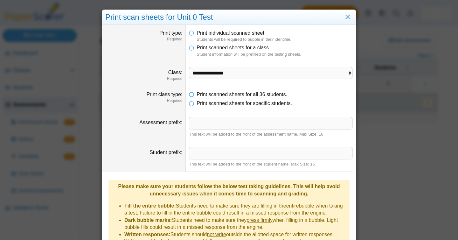
click at [261, 37] on dfn "Students will be required to bubble in their identifier." at bounding box center [274, 40] width 156 height 6
click at [345, 18] on link "Close" at bounding box center [348, 17] width 10 height 11
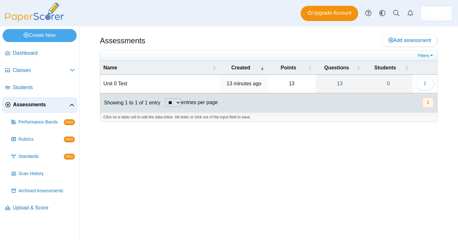
click at [118, 82] on td "Unit 0 Test" at bounding box center [160, 84] width 120 height 18
click at [422, 82] on icon "button" at bounding box center [424, 83] width 5 height 5
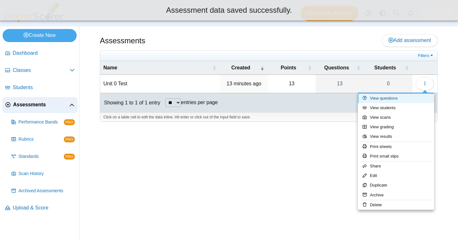
click at [411, 100] on link "View questions" at bounding box center [395, 98] width 76 height 10
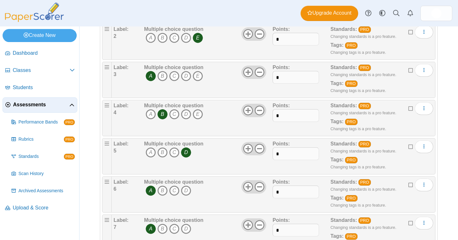
scroll to position [271, 0]
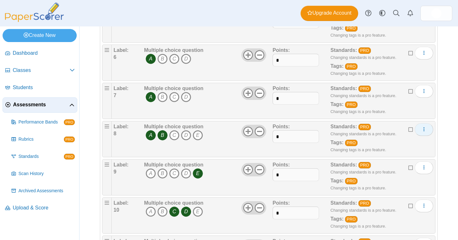
click at [427, 128] on button "More options" at bounding box center [423, 129] width 18 height 13
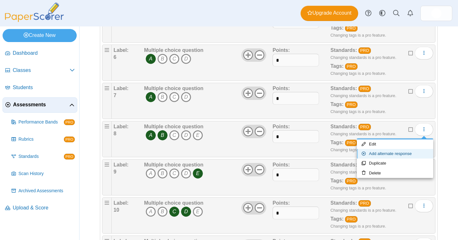
click at [410, 152] on link "Add alternate response" at bounding box center [395, 154] width 76 height 10
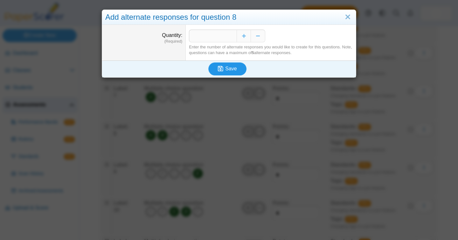
click at [228, 65] on button "Save" at bounding box center [227, 68] width 38 height 13
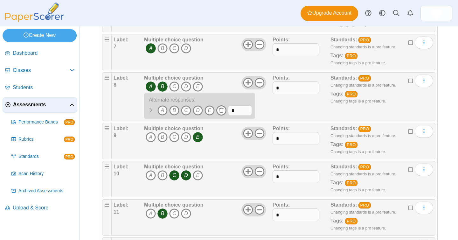
scroll to position [332, 0]
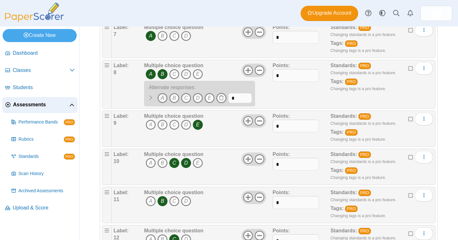
click at [164, 97] on icon "A" at bounding box center [162, 98] width 10 height 10
click at [175, 98] on icon "B" at bounding box center [174, 98] width 10 height 10
click at [198, 99] on icon "D" at bounding box center [198, 98] width 10 height 10
click at [241, 97] on input "*" at bounding box center [240, 98] width 24 height 10
drag, startPoint x: 241, startPoint y: 95, endPoint x: 230, endPoint y: 96, distance: 11.1
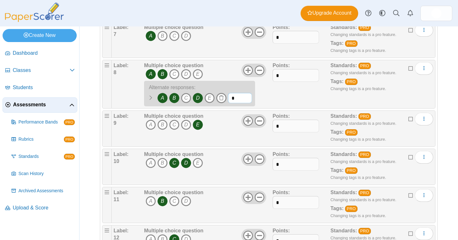
click at [230, 96] on input "*" at bounding box center [240, 98] width 24 height 10
type input "*"
click at [421, 70] on icon "More options" at bounding box center [423, 67] width 5 height 5
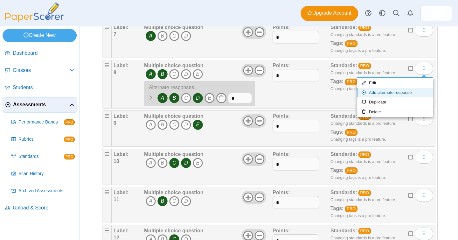
click at [417, 96] on link "Add alternate response" at bounding box center [395, 93] width 76 height 10
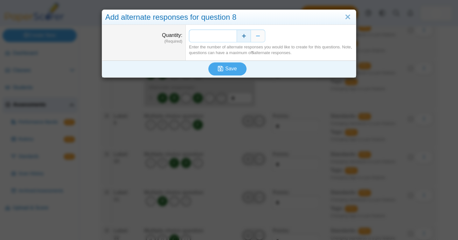
drag, startPoint x: 228, startPoint y: 36, endPoint x: 240, endPoint y: 36, distance: 12.1
click at [240, 36] on div "*" at bounding box center [271, 36] width 164 height 13
type input "*"
click at [231, 71] on span "Save" at bounding box center [230, 68] width 11 height 5
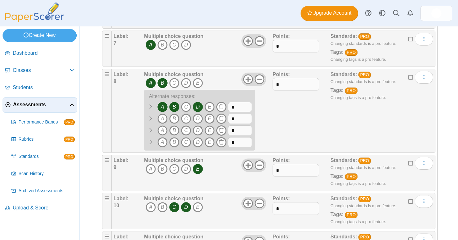
scroll to position [324, 0]
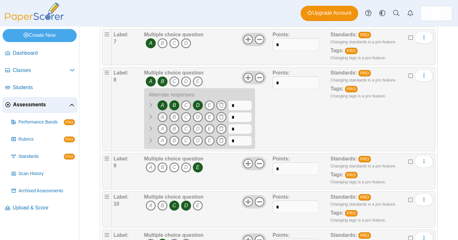
click at [164, 120] on icon "A" at bounding box center [162, 117] width 10 height 10
drag, startPoint x: 237, startPoint y: 117, endPoint x: 221, endPoint y: 118, distance: 16.2
click at [221, 118] on span "A B" at bounding box center [198, 118] width 108 height 12
type input "**"
click at [177, 129] on icon "B" at bounding box center [174, 129] width 10 height 10
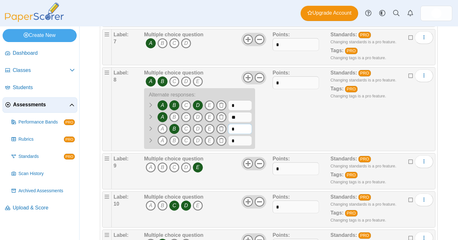
drag, startPoint x: 237, startPoint y: 132, endPoint x: 221, endPoint y: 131, distance: 16.2
click at [221, 131] on span "A B" at bounding box center [198, 130] width 108 height 12
type input "**"
click at [200, 140] on icon "D" at bounding box center [198, 140] width 10 height 10
drag, startPoint x: 236, startPoint y: 137, endPoint x: 240, endPoint y: 143, distance: 6.8
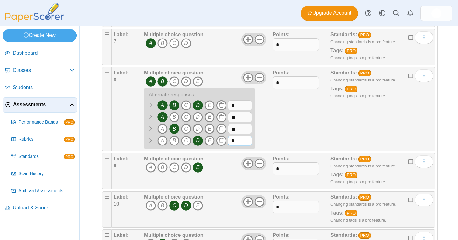
click at [239, 144] on input "*" at bounding box center [240, 140] width 24 height 10
type input "**"
click at [424, 73] on icon "More options" at bounding box center [423, 75] width 5 height 5
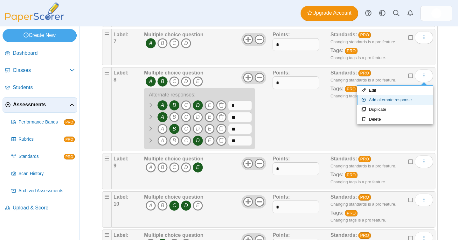
click at [416, 102] on link "Add alternate response" at bounding box center [395, 100] width 76 height 10
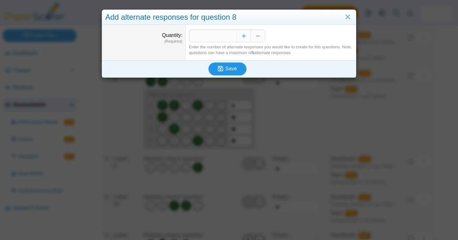
click at [229, 65] on button "Save" at bounding box center [227, 68] width 38 height 13
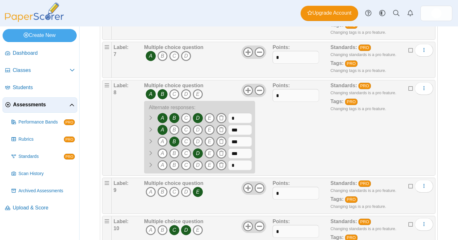
scroll to position [342, 0]
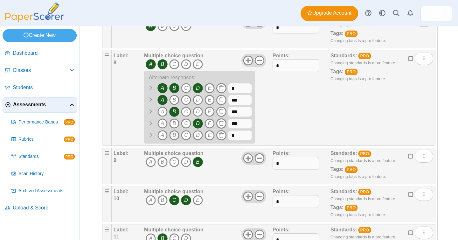
click at [173, 134] on icon "B" at bounding box center [174, 135] width 10 height 10
click at [200, 137] on icon "D" at bounding box center [198, 135] width 10 height 10
drag, startPoint x: 235, startPoint y: 139, endPoint x: 224, endPoint y: 136, distance: 11.7
click at [224, 136] on span "A B" at bounding box center [198, 136] width 108 height 12
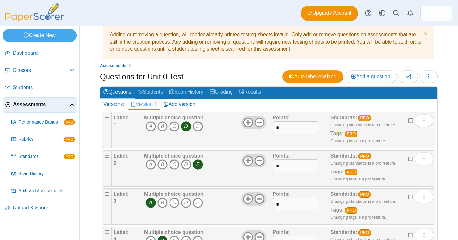
scroll to position [0, 0]
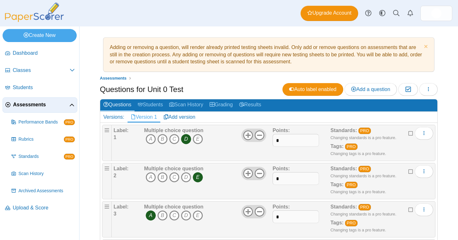
type input "*"
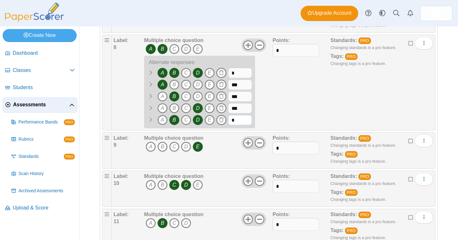
scroll to position [319, 0]
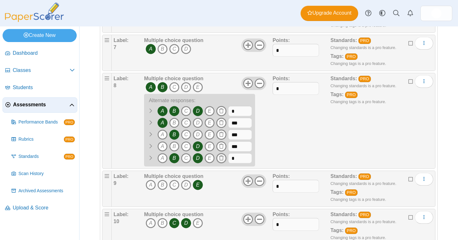
click at [220, 160] on use at bounding box center [221, 157] width 4 height 5
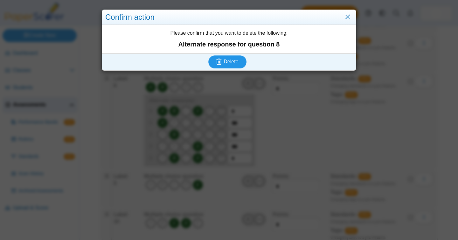
click at [234, 64] on span "Delete" at bounding box center [230, 61] width 15 height 5
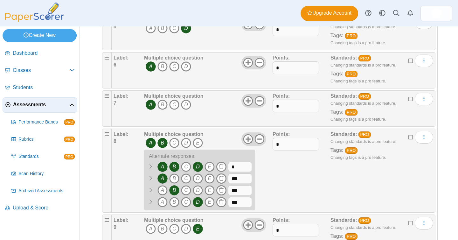
scroll to position [317, 0]
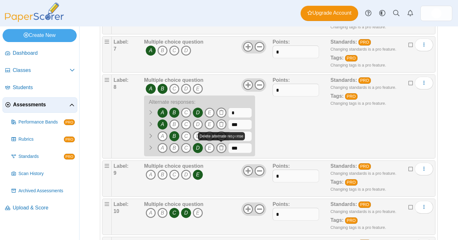
click at [221, 147] on icon at bounding box center [221, 147] width 5 height 5
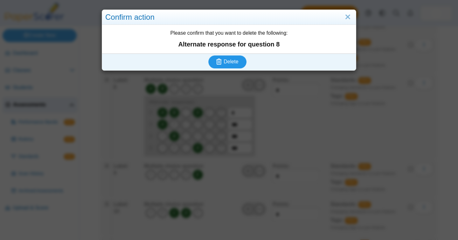
click at [237, 62] on span "Delete" at bounding box center [230, 61] width 15 height 5
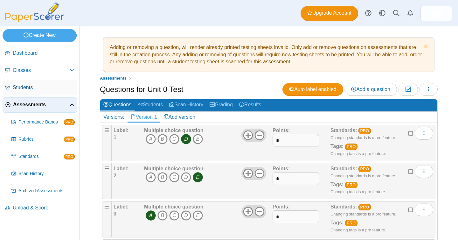
click at [23, 88] on span "Students" at bounding box center [44, 87] width 62 height 7
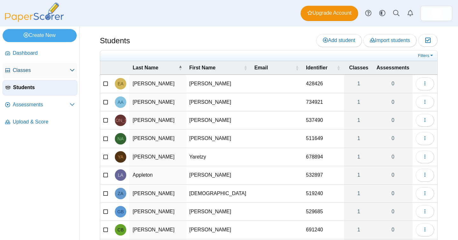
click at [31, 68] on span "Classes" at bounding box center [41, 70] width 57 height 7
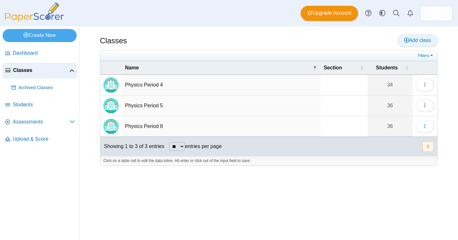
click at [418, 40] on span "Add class" at bounding box center [417, 39] width 27 height 5
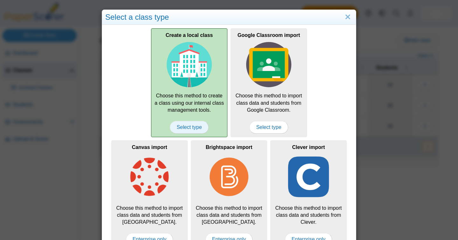
click at [188, 124] on span "Select type" at bounding box center [189, 127] width 38 height 13
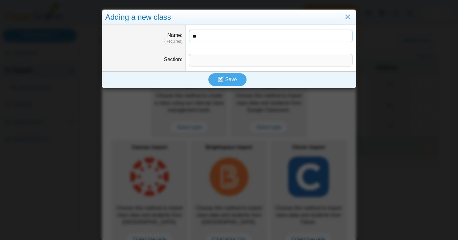
type input "*"
type input "*******"
click at [231, 77] on span "Save" at bounding box center [230, 79] width 11 height 5
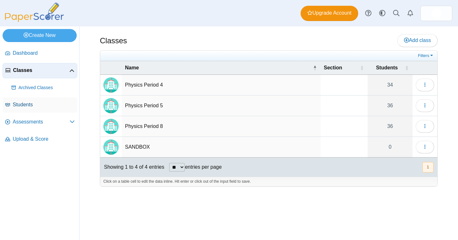
click at [31, 105] on span "Students" at bounding box center [44, 104] width 62 height 7
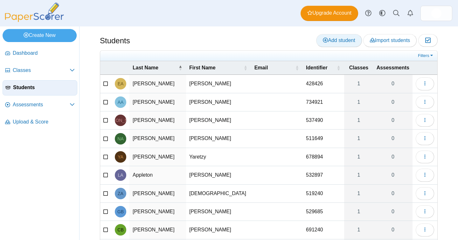
click at [343, 38] on span "Add student" at bounding box center [339, 39] width 32 height 5
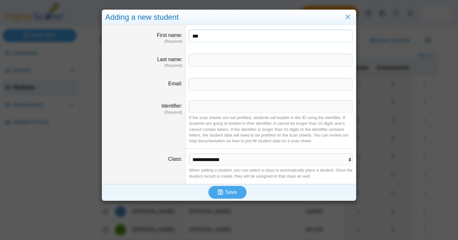
type input "***"
type input "*********"
click at [258, 80] on input "Email" at bounding box center [271, 84] width 164 height 13
click at [240, 107] on input "Identifier" at bounding box center [271, 106] width 164 height 13
type input "******"
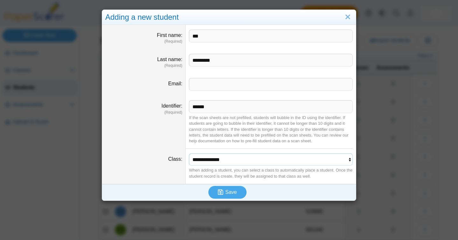
click at [250, 162] on select "**********" at bounding box center [271, 159] width 164 height 12
select select "**********"
click at [189, 153] on select "**********" at bounding box center [271, 159] width 164 height 12
click at [235, 192] on span "Save" at bounding box center [230, 191] width 11 height 5
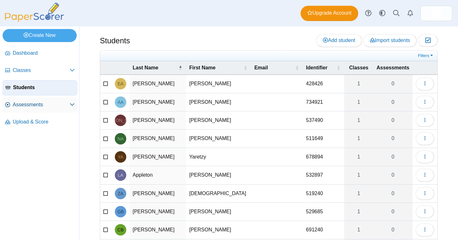
click at [35, 103] on span "Assessments" at bounding box center [41, 104] width 57 height 7
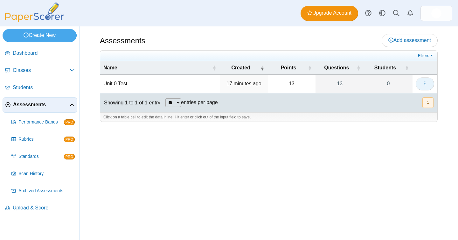
click at [427, 82] on icon "button" at bounding box center [424, 83] width 5 height 5
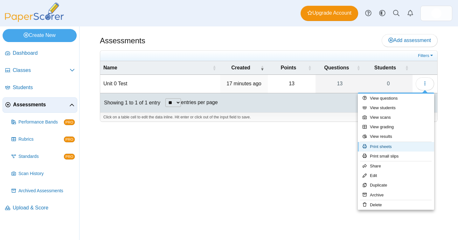
click at [395, 149] on link "Print sheets" at bounding box center [395, 147] width 76 height 10
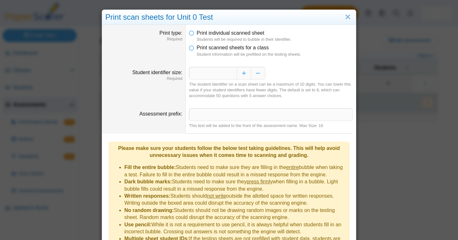
click at [196, 49] on li "Print scanned sheets for a class Student information will be prefilled on the t…" at bounding box center [271, 50] width 164 height 13
click at [190, 49] on icon at bounding box center [191, 46] width 5 height 4
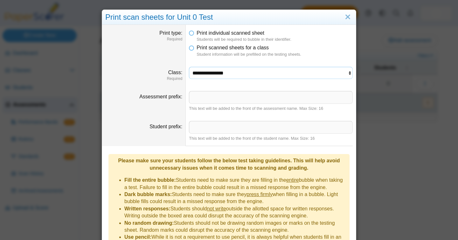
click at [226, 73] on select "**********" at bounding box center [271, 73] width 164 height 12
select select "**********"
click at [189, 67] on select "**********" at bounding box center [271, 73] width 164 height 12
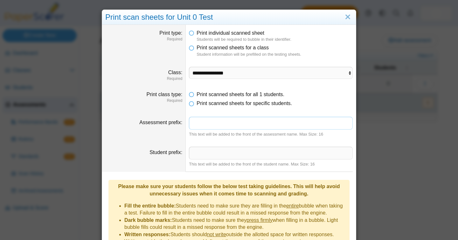
click at [244, 124] on input "Assessment prefix" at bounding box center [271, 123] width 164 height 13
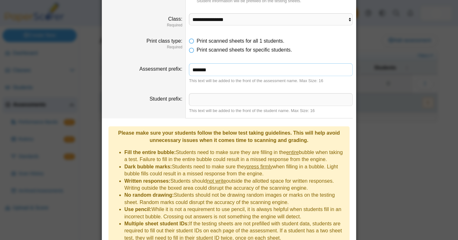
scroll to position [82, 0]
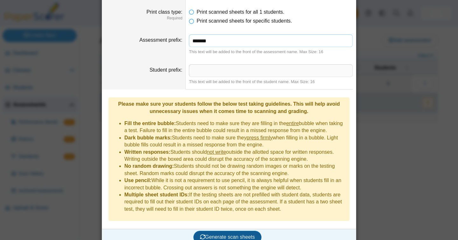
type input "*******"
click at [247, 234] on span "Generate scan sheets" at bounding box center [227, 236] width 55 height 5
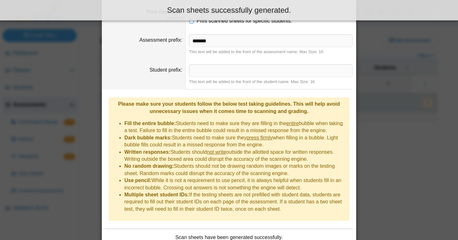
scroll to position [133, 0]
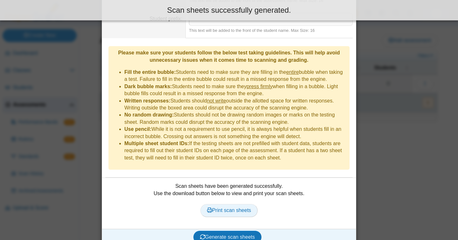
click at [236, 207] on span "Print scan sheets" at bounding box center [229, 209] width 44 height 5
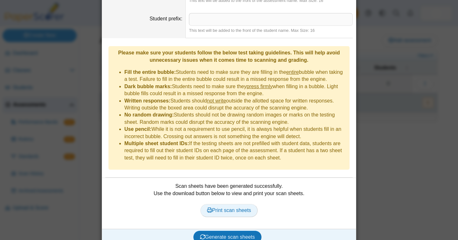
scroll to position [0, 0]
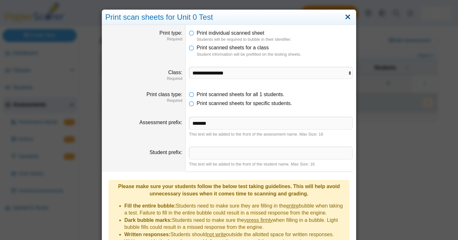
click at [344, 17] on link "Close" at bounding box center [348, 17] width 10 height 11
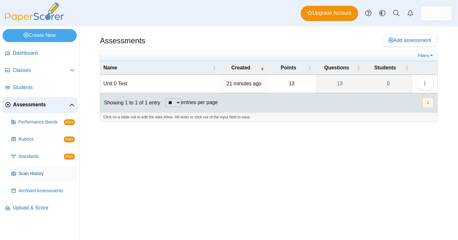
click at [40, 174] on span "Scan History" at bounding box center [46, 173] width 56 height 6
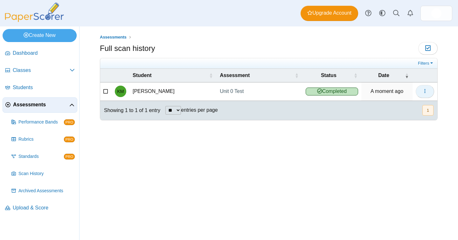
click at [424, 94] on button "button" at bounding box center [424, 91] width 18 height 13
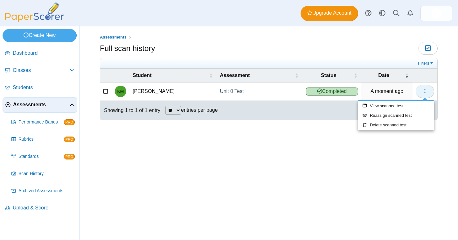
click at [424, 94] on button "button" at bounding box center [424, 91] width 18 height 13
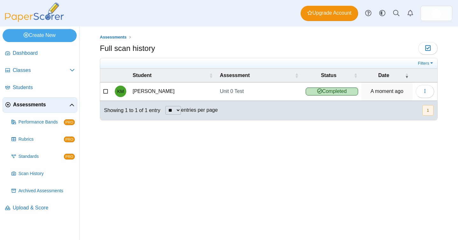
click at [343, 92] on span "Completed" at bounding box center [331, 91] width 52 height 8
click at [27, 87] on span "Students" at bounding box center [44, 87] width 62 height 7
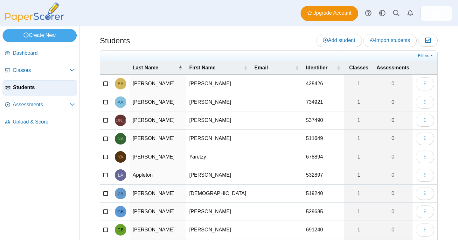
scroll to position [53, 0]
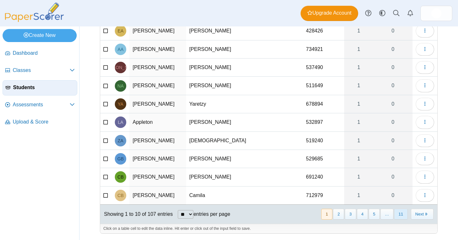
click at [406, 214] on button "11" at bounding box center [400, 213] width 13 height 10
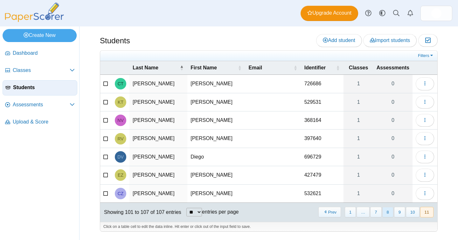
click at [391, 215] on button "8" at bounding box center [387, 212] width 11 height 10
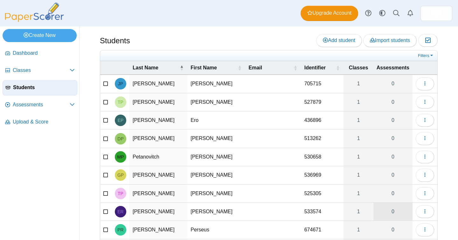
scroll to position [53, 0]
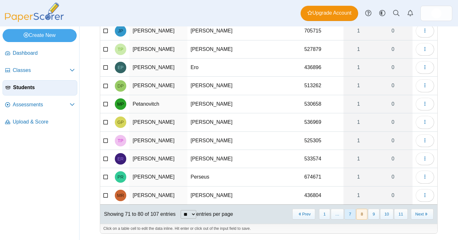
click at [352, 211] on button "7" at bounding box center [349, 213] width 11 height 10
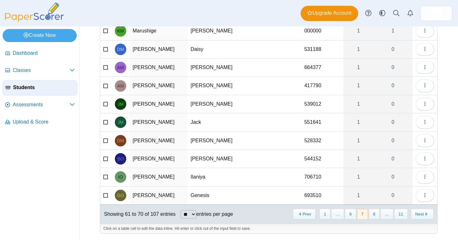
click at [256, 33] on td at bounding box center [273, 31] width 56 height 18
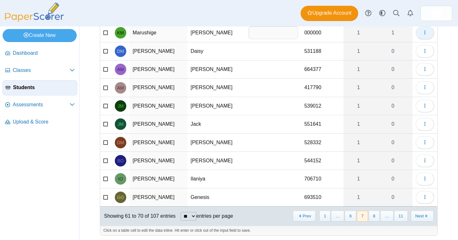
click at [418, 31] on button "button" at bounding box center [424, 32] width 18 height 13
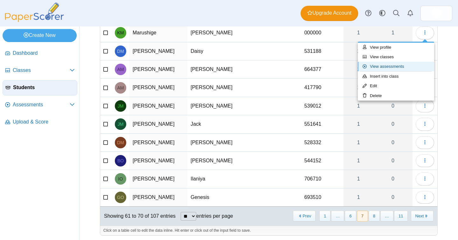
click at [400, 64] on link "View assessments" at bounding box center [395, 67] width 76 height 10
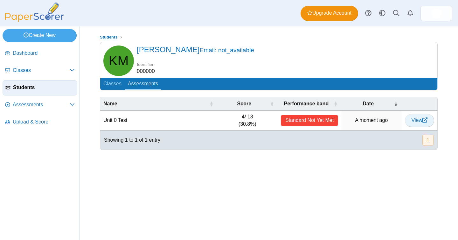
click at [421, 121] on span "View" at bounding box center [419, 119] width 16 height 5
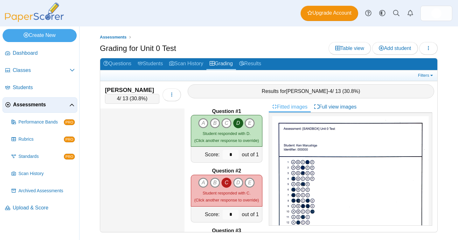
click at [40, 105] on span "Assessments" at bounding box center [41, 104] width 56 height 7
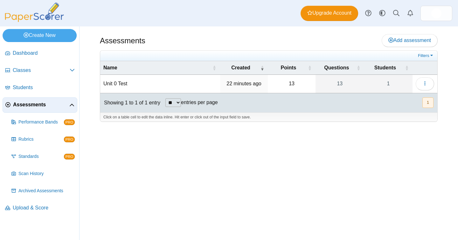
click at [123, 84] on td "Unit 0 Test" at bounding box center [160, 84] width 120 height 18
click at [425, 81] on icon "button" at bounding box center [424, 83] width 5 height 5
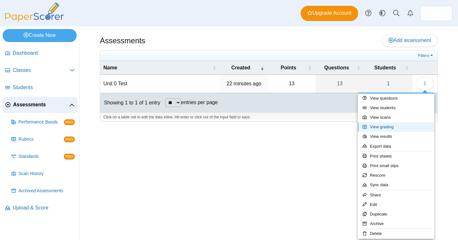
click at [404, 130] on link "View grading" at bounding box center [395, 127] width 76 height 10
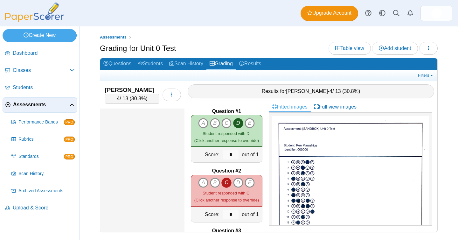
click at [427, 79] on div "Filters Show only: Loading…" at bounding box center [268, 75] width 337 height 10
click at [429, 51] on button "button" at bounding box center [428, 48] width 18 height 13
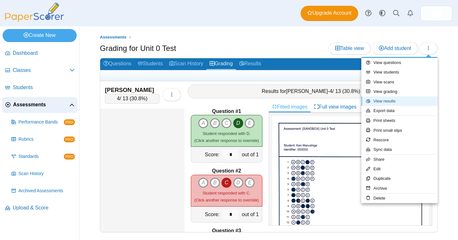
click at [412, 104] on link "View results" at bounding box center [399, 101] width 76 height 10
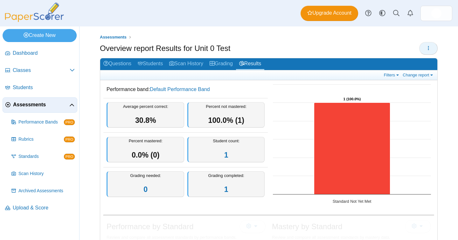
click at [429, 48] on icon "button" at bounding box center [427, 47] width 5 height 5
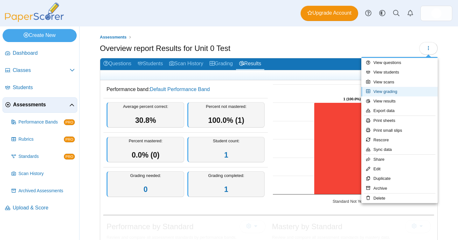
click at [415, 91] on link "View grading" at bounding box center [399, 92] width 76 height 10
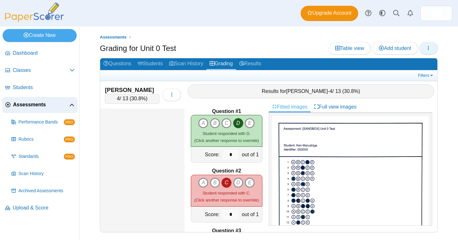
click at [426, 46] on icon "button" at bounding box center [427, 47] width 5 height 5
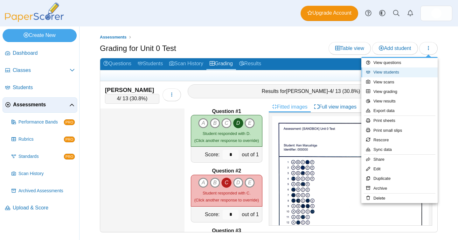
click at [418, 72] on link "View students" at bounding box center [399, 72] width 76 height 10
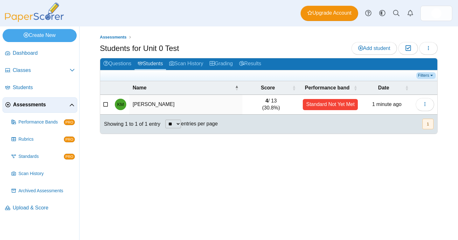
click at [425, 75] on link "Filters" at bounding box center [425, 75] width 19 height 6
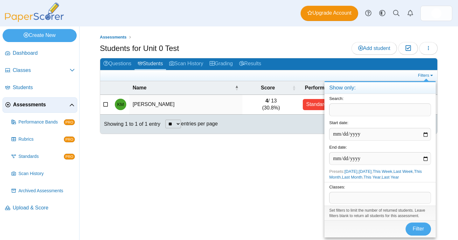
click at [369, 204] on div "Classes: ​" at bounding box center [379, 194] width 111 height 24
click at [365, 198] on span at bounding box center [379, 197] width 101 height 11
click at [395, 200] on span at bounding box center [379, 197] width 101 height 11
click at [423, 232] on button "Filter" at bounding box center [417, 228] width 25 height 13
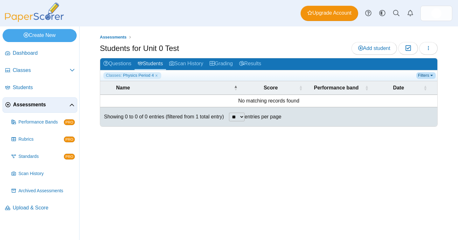
click at [425, 76] on link "Filters" at bounding box center [425, 75] width 19 height 6
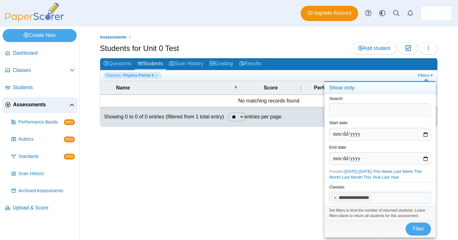
click at [391, 196] on span at bounding box center [401, 197] width 58 height 11
click at [336, 198] on x "remove tag" at bounding box center [334, 197] width 5 height 4
click at [344, 199] on span at bounding box center [379, 197] width 101 height 11
click at [414, 226] on span "Filter" at bounding box center [417, 228] width 11 height 5
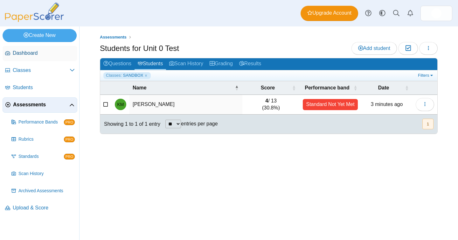
click at [24, 52] on span "Dashboard" at bounding box center [44, 53] width 62 height 7
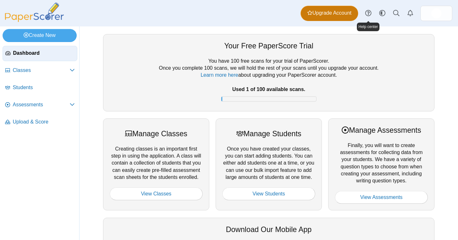
click at [344, 12] on span "Upgrade Account" at bounding box center [329, 13] width 44 height 7
